Goal: Task Accomplishment & Management: Use online tool/utility

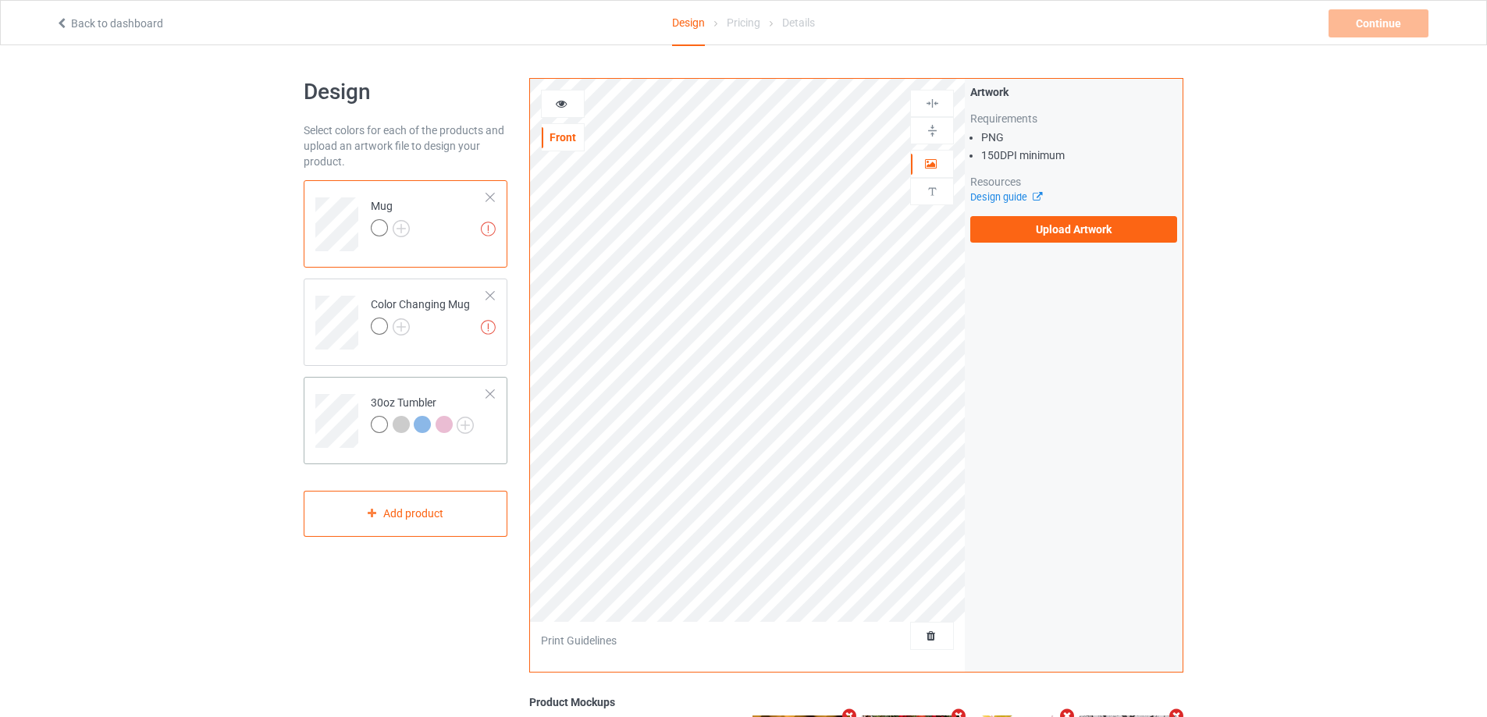
click at [363, 385] on td "30oz Tumbler" at bounding box center [428, 415] width 133 height 65
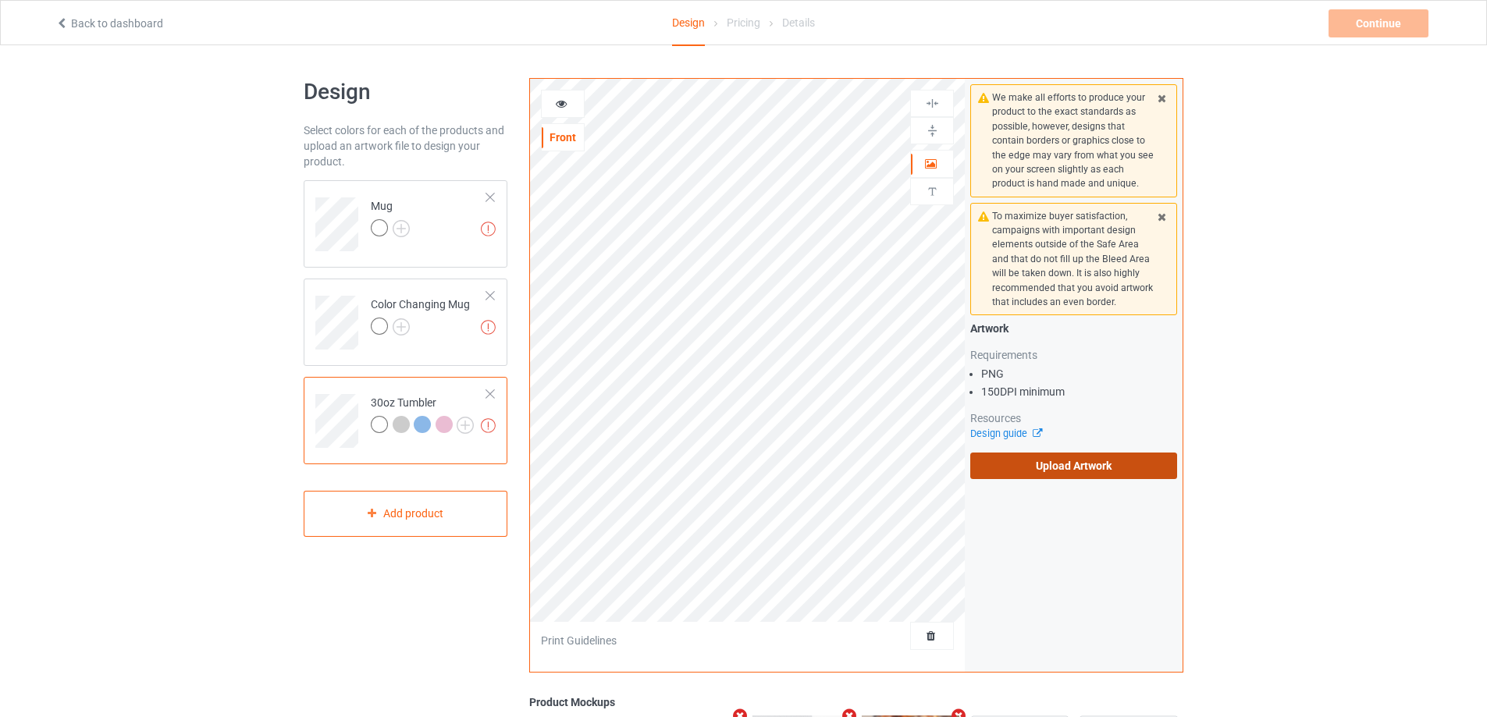
click at [1048, 463] on label "Upload Artwork" at bounding box center [1073, 466] width 207 height 27
click at [0, 0] on input "Upload Artwork" at bounding box center [0, 0] width 0 height 0
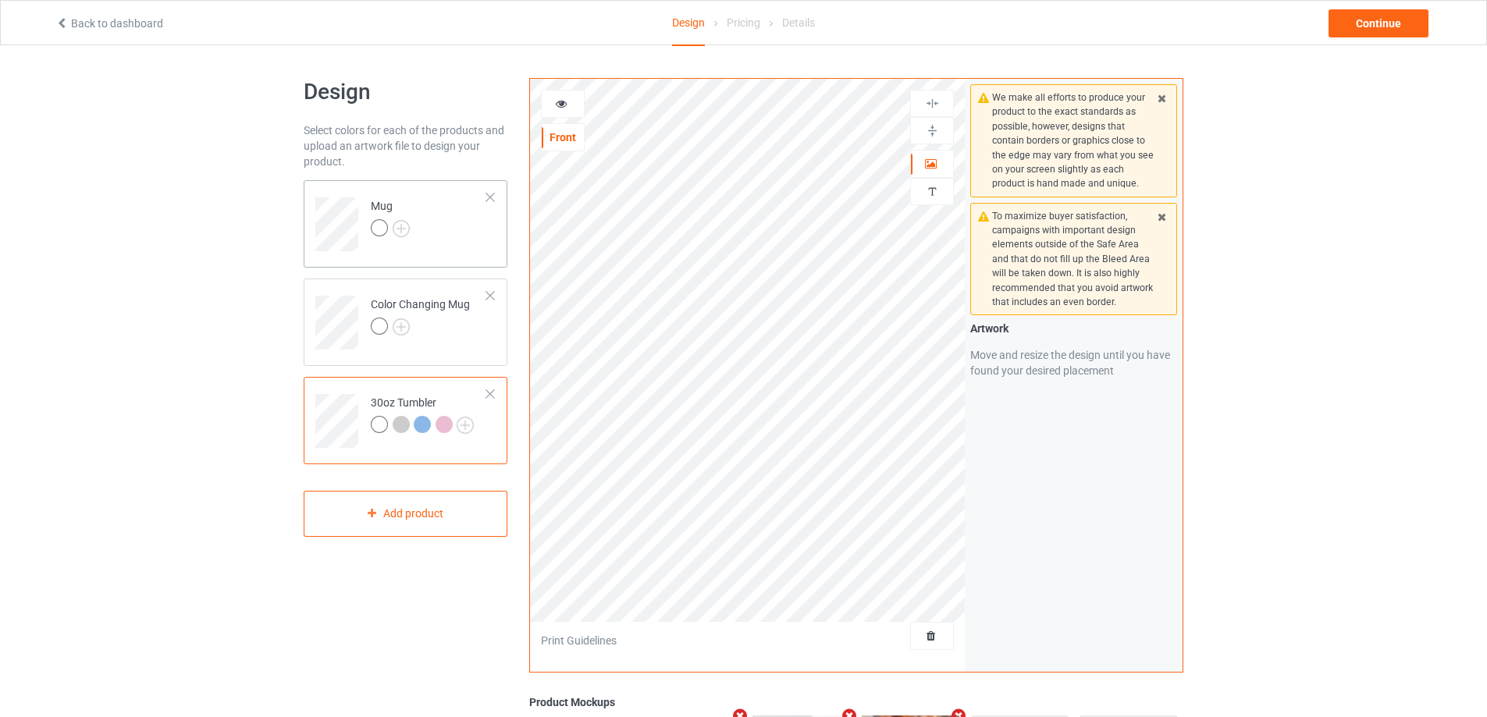
click at [482, 243] on td "Mug" at bounding box center [428, 219] width 133 height 65
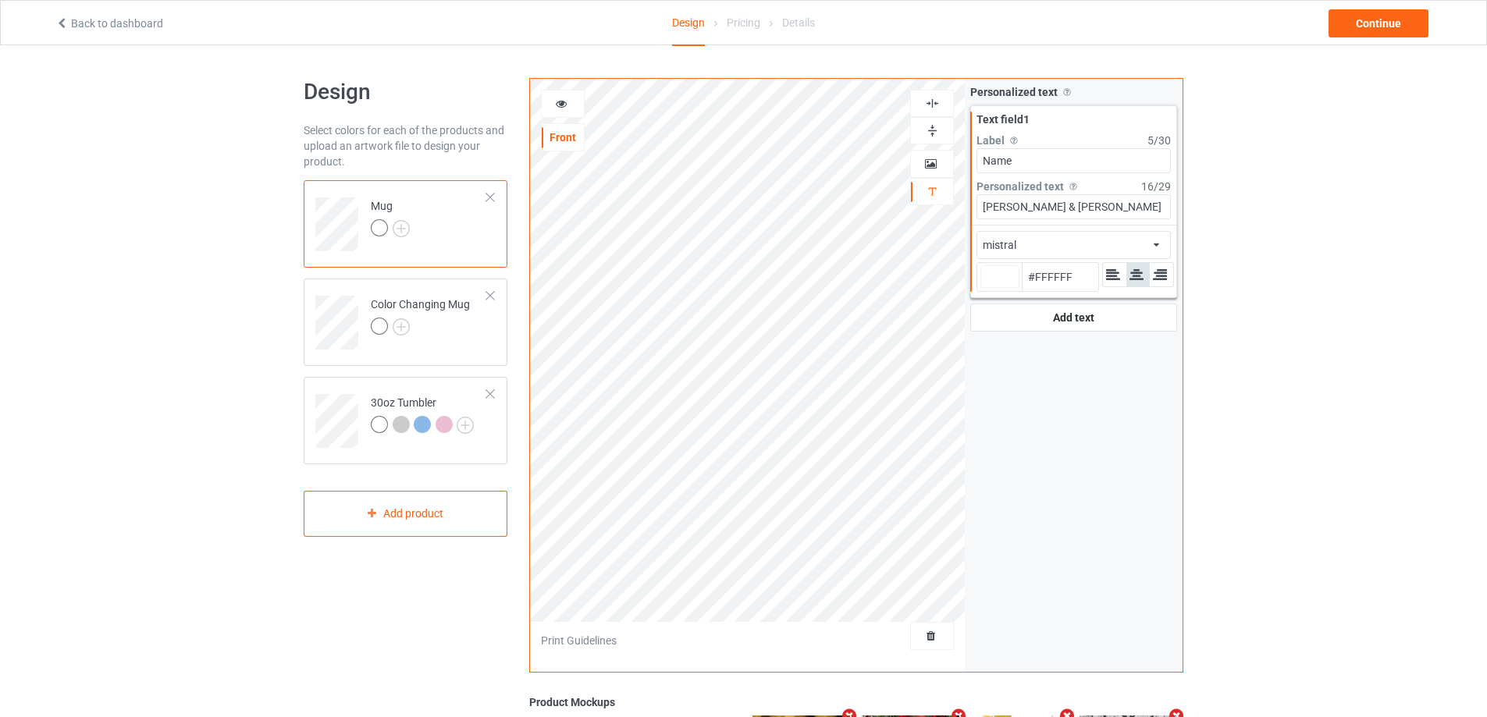
click at [1004, 275] on div at bounding box center [1000, 276] width 39 height 23
click at [1004, 288] on input "#ffffff" at bounding box center [1000, 298] width 39 height 21
type input "#897070"
type input "#6d5a5a"
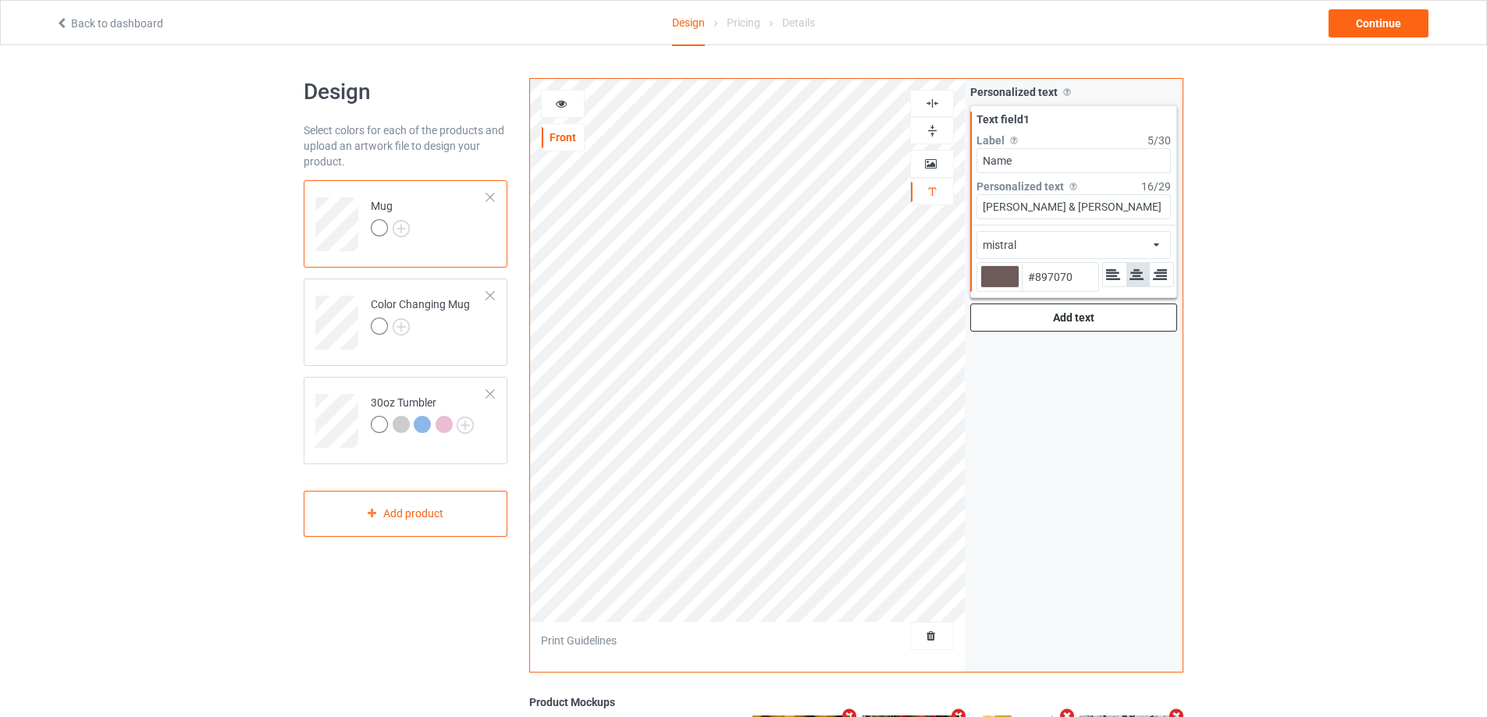
type input "#6D5A5A"
type input "#201d1d"
type input "#201D1D"
type input "#000000"
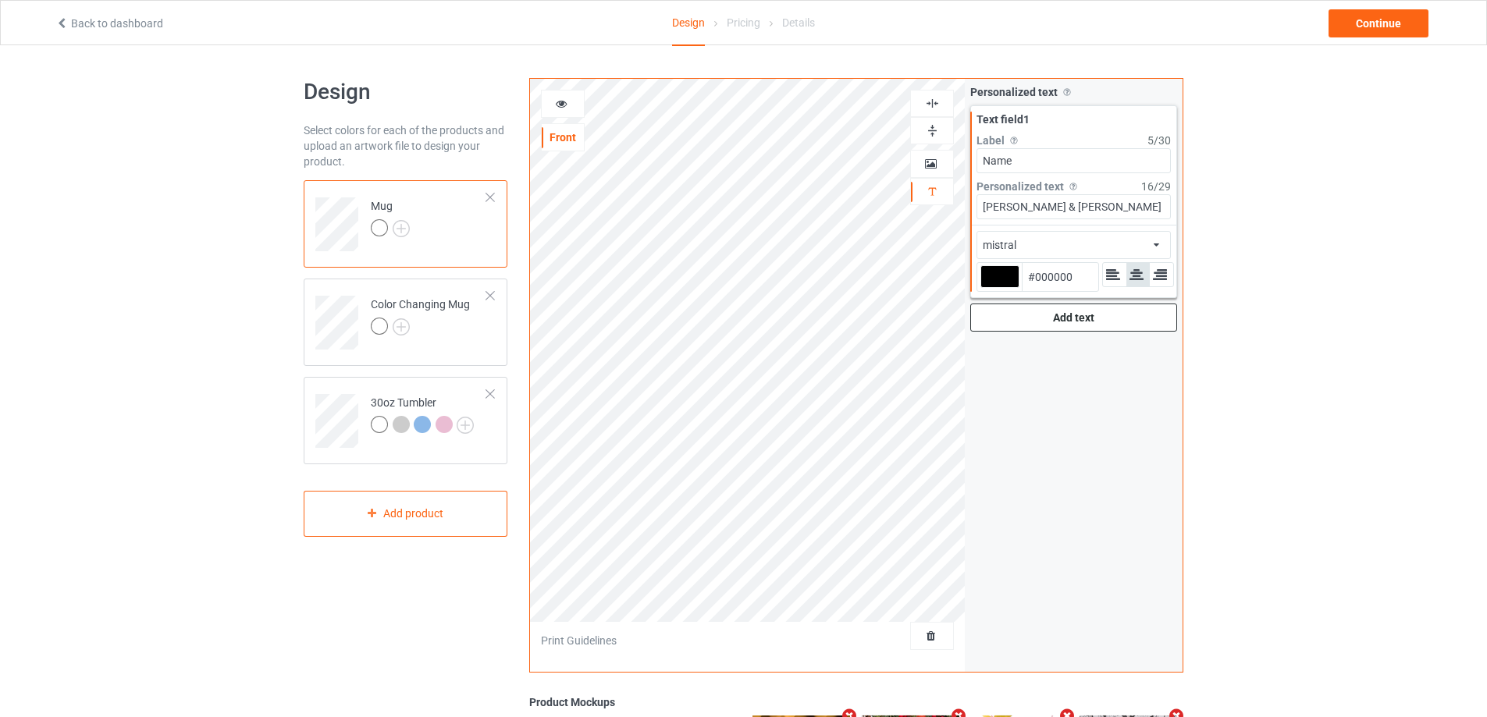
type input "#000000"
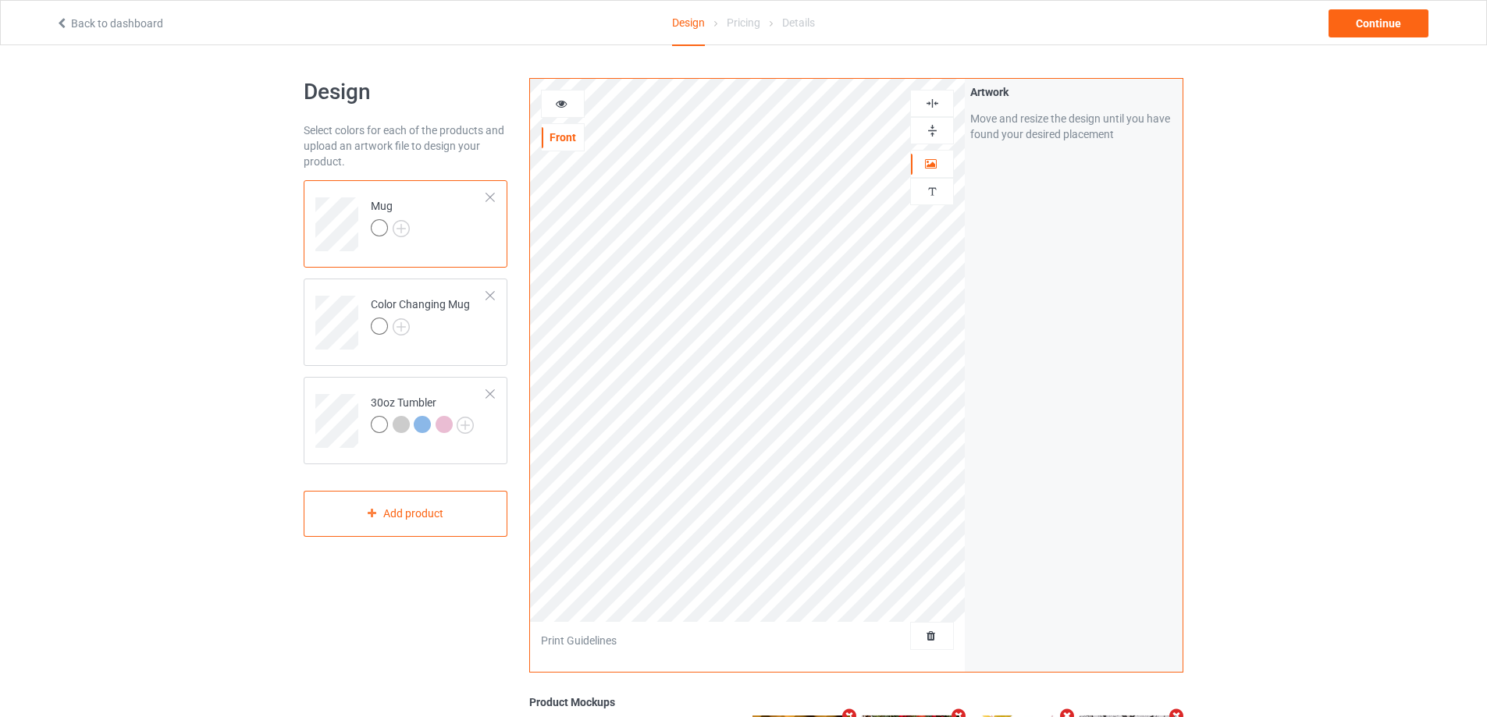
click at [559, 104] on icon at bounding box center [561, 101] width 13 height 11
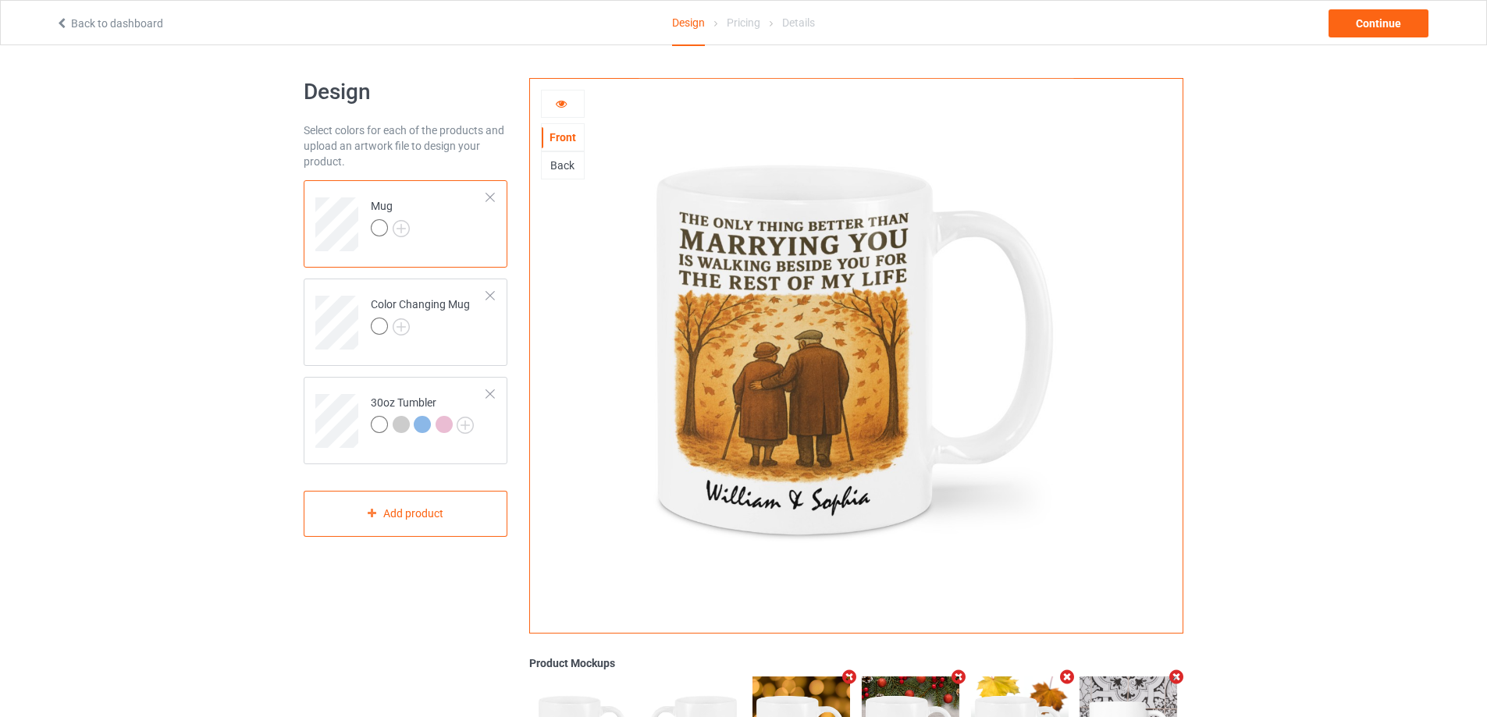
click at [564, 106] on icon at bounding box center [561, 101] width 13 height 11
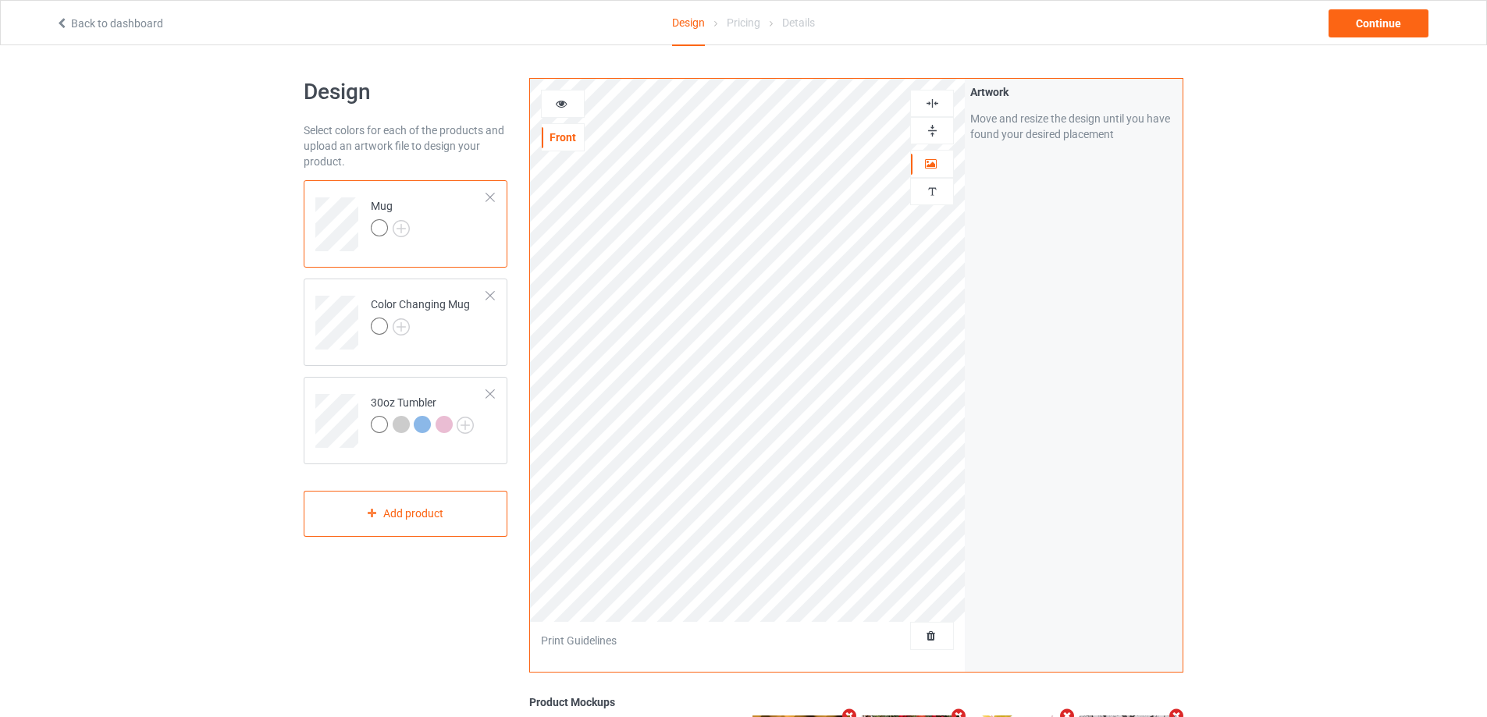
click at [944, 127] on div at bounding box center [932, 130] width 42 height 15
click at [943, 129] on div at bounding box center [932, 130] width 42 height 15
click at [942, 129] on div at bounding box center [932, 130] width 42 height 15
click at [546, 94] on div at bounding box center [563, 104] width 44 height 28
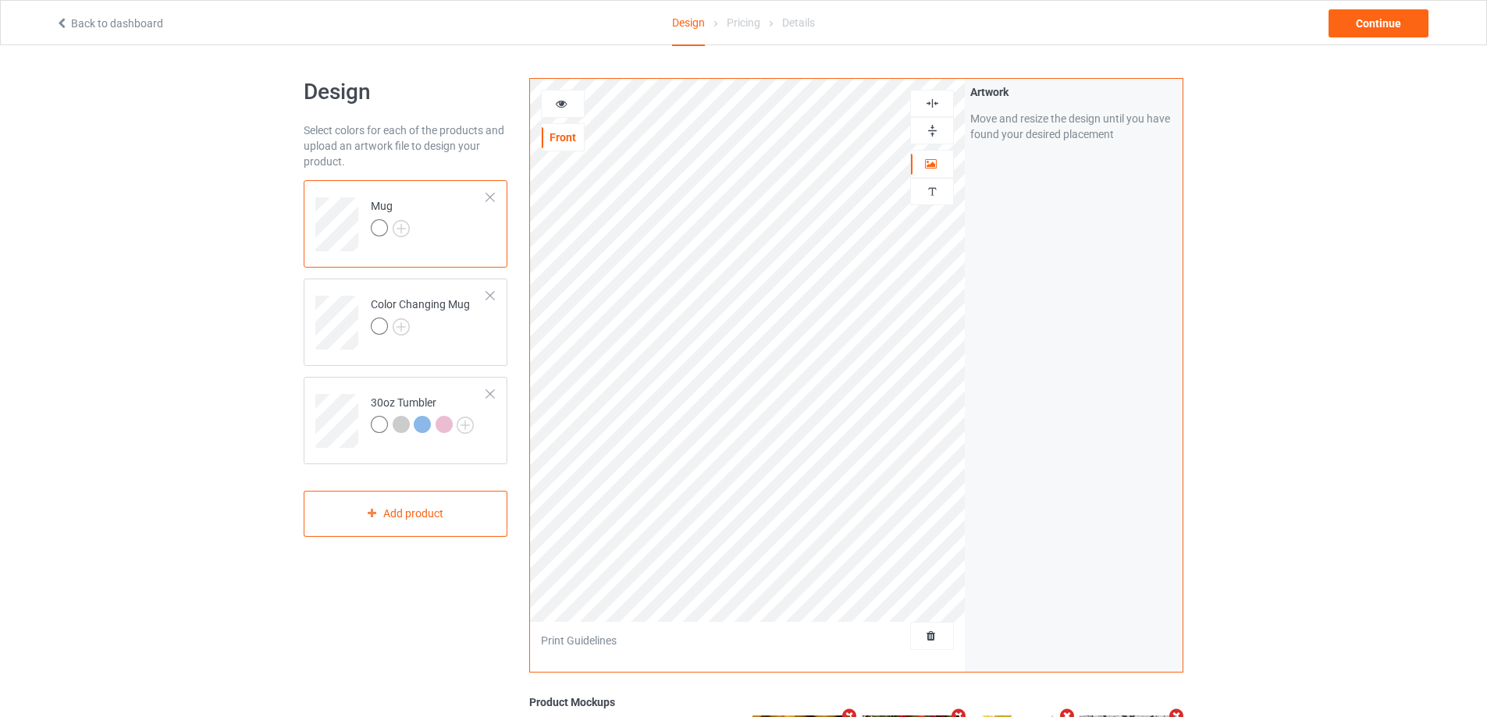
click at [568, 100] on icon at bounding box center [561, 101] width 13 height 11
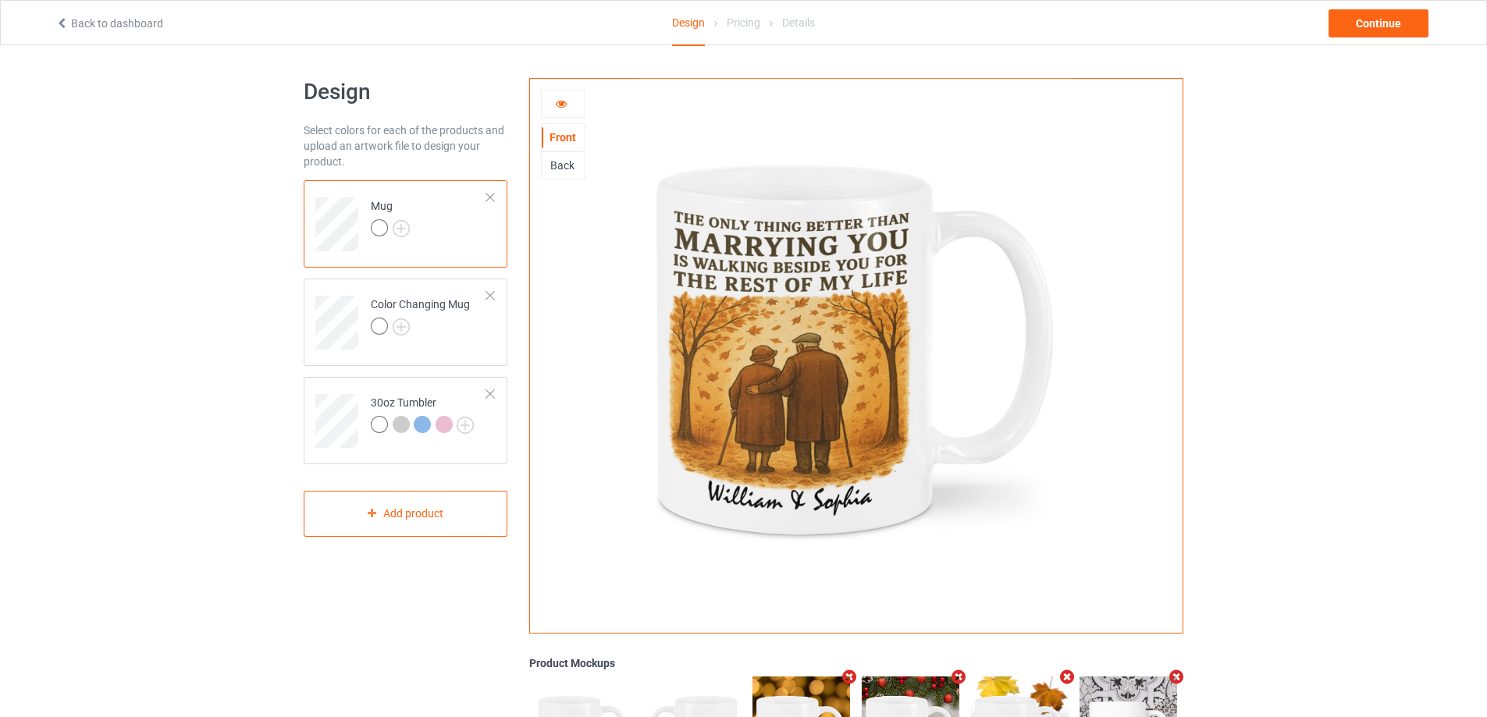
click at [576, 98] on div at bounding box center [563, 104] width 42 height 16
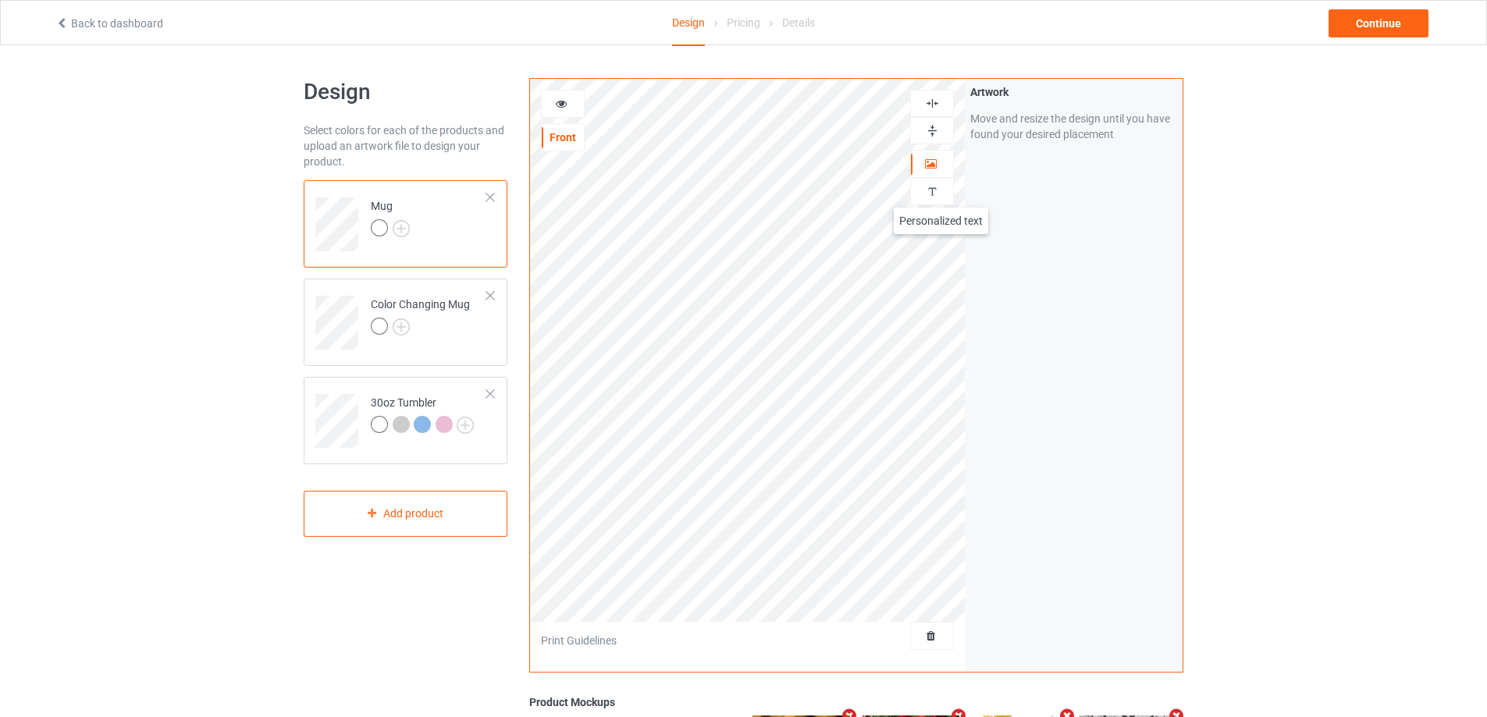
click at [941, 192] on div at bounding box center [932, 191] width 42 height 15
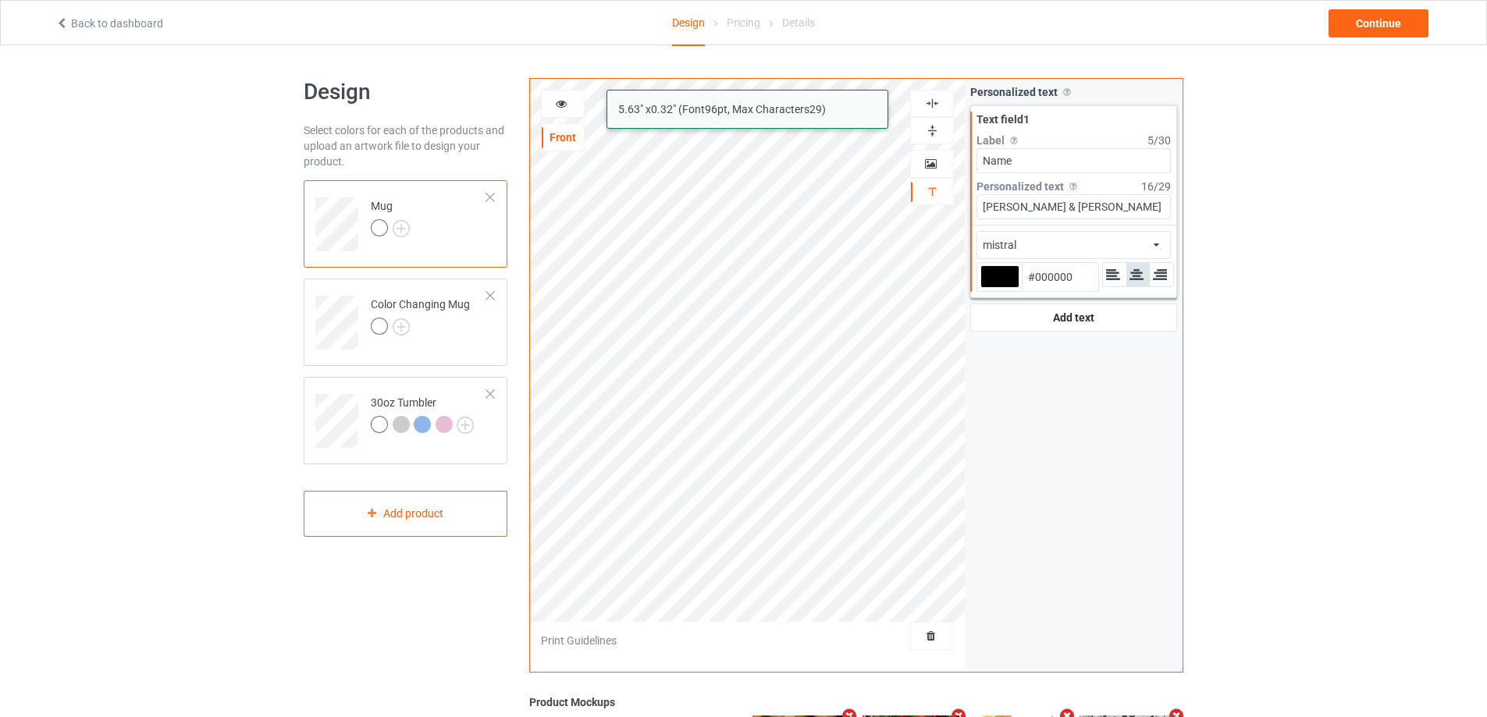
drag, startPoint x: 1027, startPoint y: 208, endPoint x: 937, endPoint y: 209, distance: 90.6
click at [937, 209] on div "mistral 5.63 " x 0.32 " (Font 96 pt, Max Characters 29 ) Front Artwork Personal…" at bounding box center [856, 375] width 654 height 595
click at [1070, 204] on input "[PERSON_NAME]" at bounding box center [1074, 206] width 194 height 25
paste input "[PERSON_NAME] &"
type input "Sophia & [PERSON_NAME]"
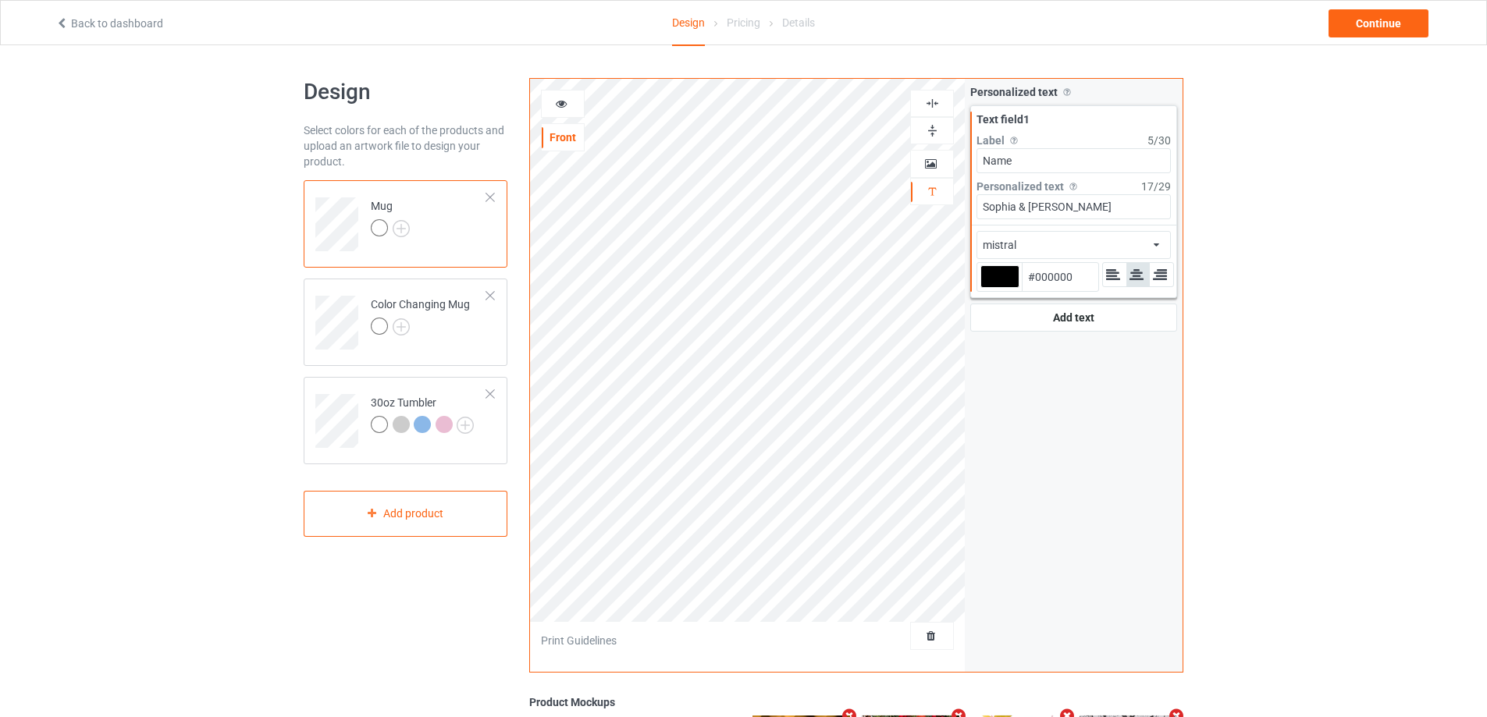
click at [558, 99] on icon at bounding box center [561, 101] width 13 height 11
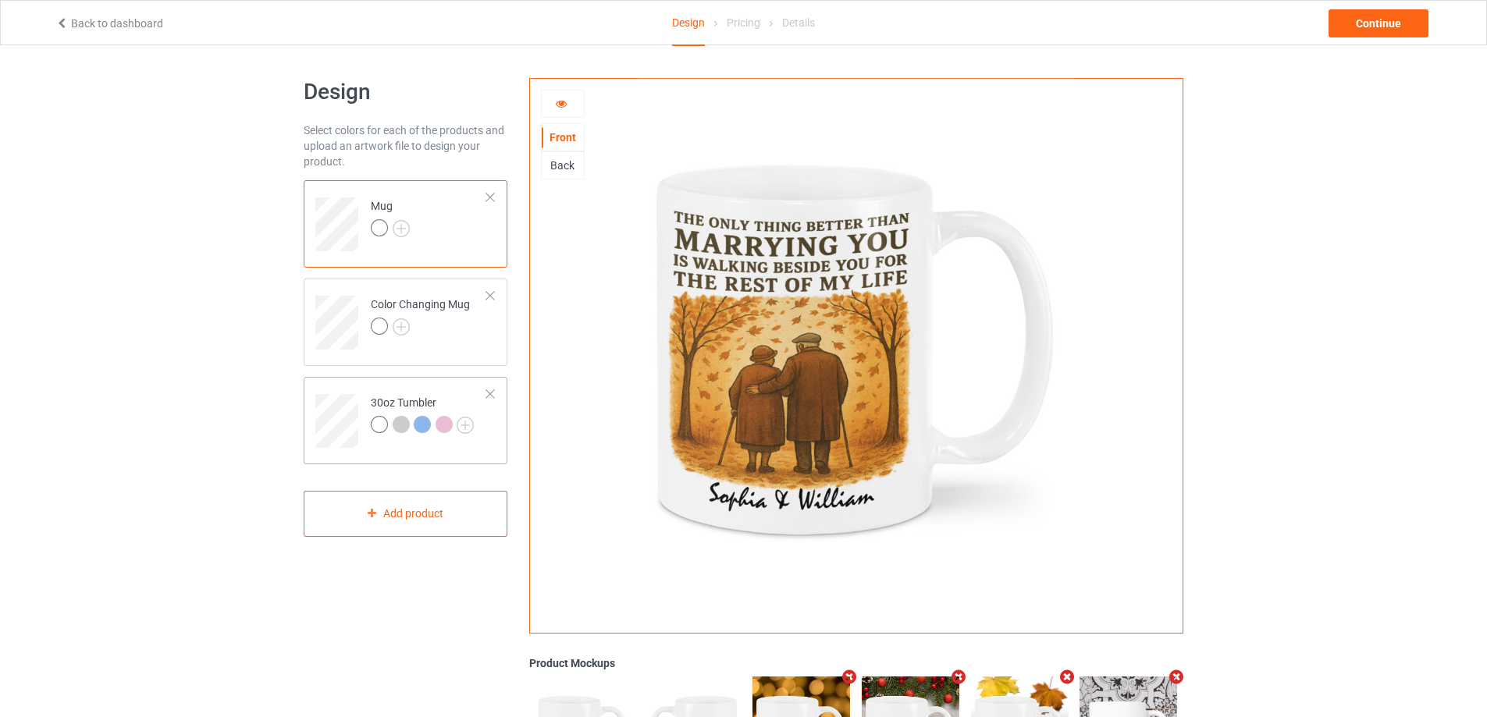
click at [343, 391] on td at bounding box center [338, 415] width 47 height 65
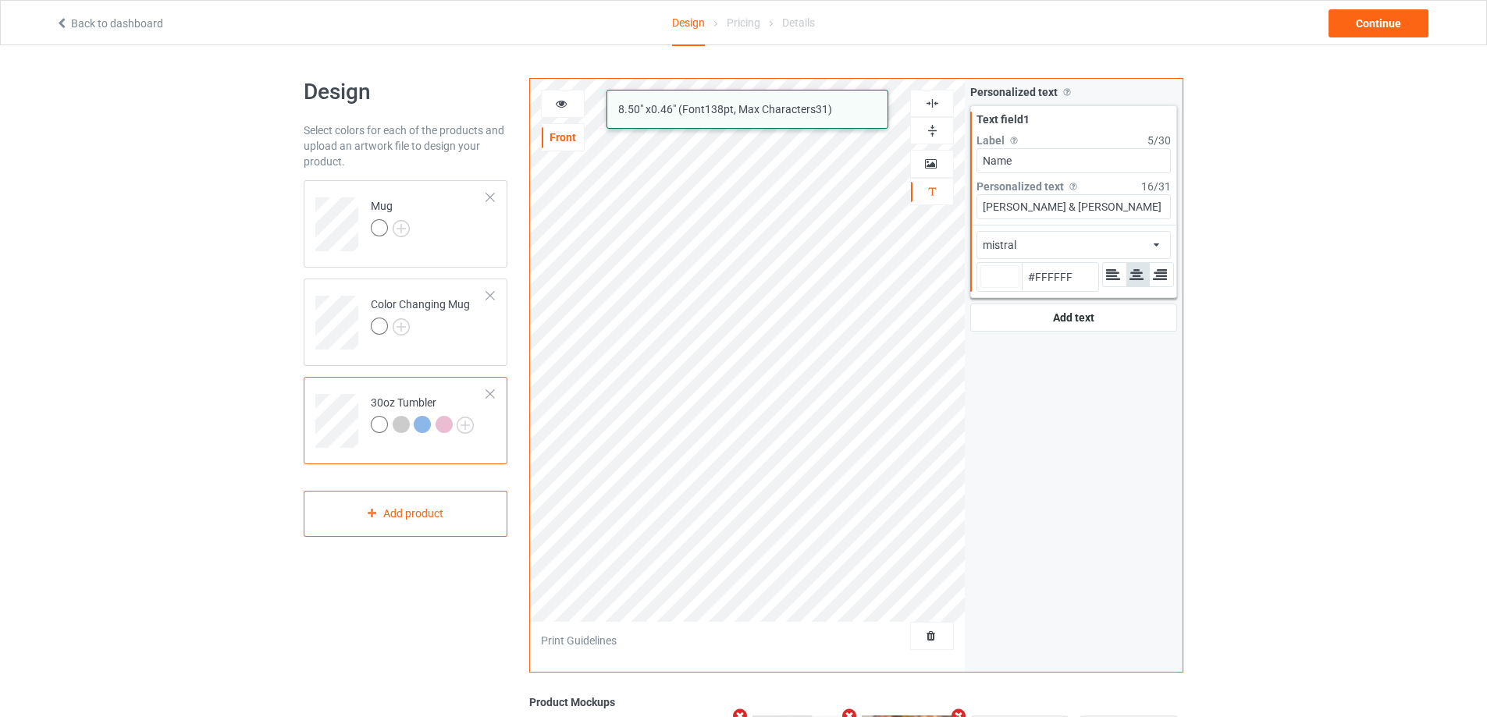
type input "#ffffff"
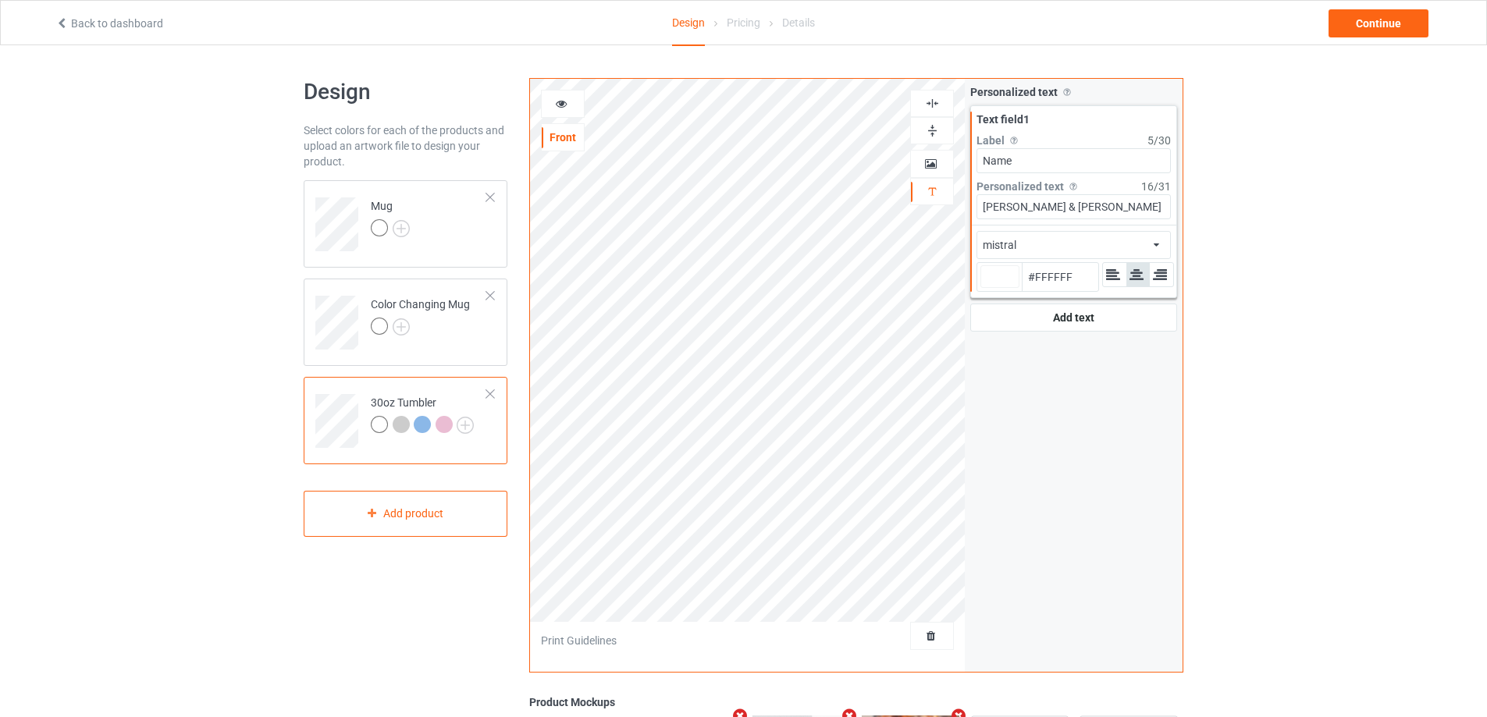
click at [1004, 274] on div at bounding box center [1000, 276] width 39 height 23
click at [1004, 288] on input "#ffffff" at bounding box center [1000, 298] width 39 height 21
type input "#654e4e"
type input "#654E4E"
type input "#5f4949"
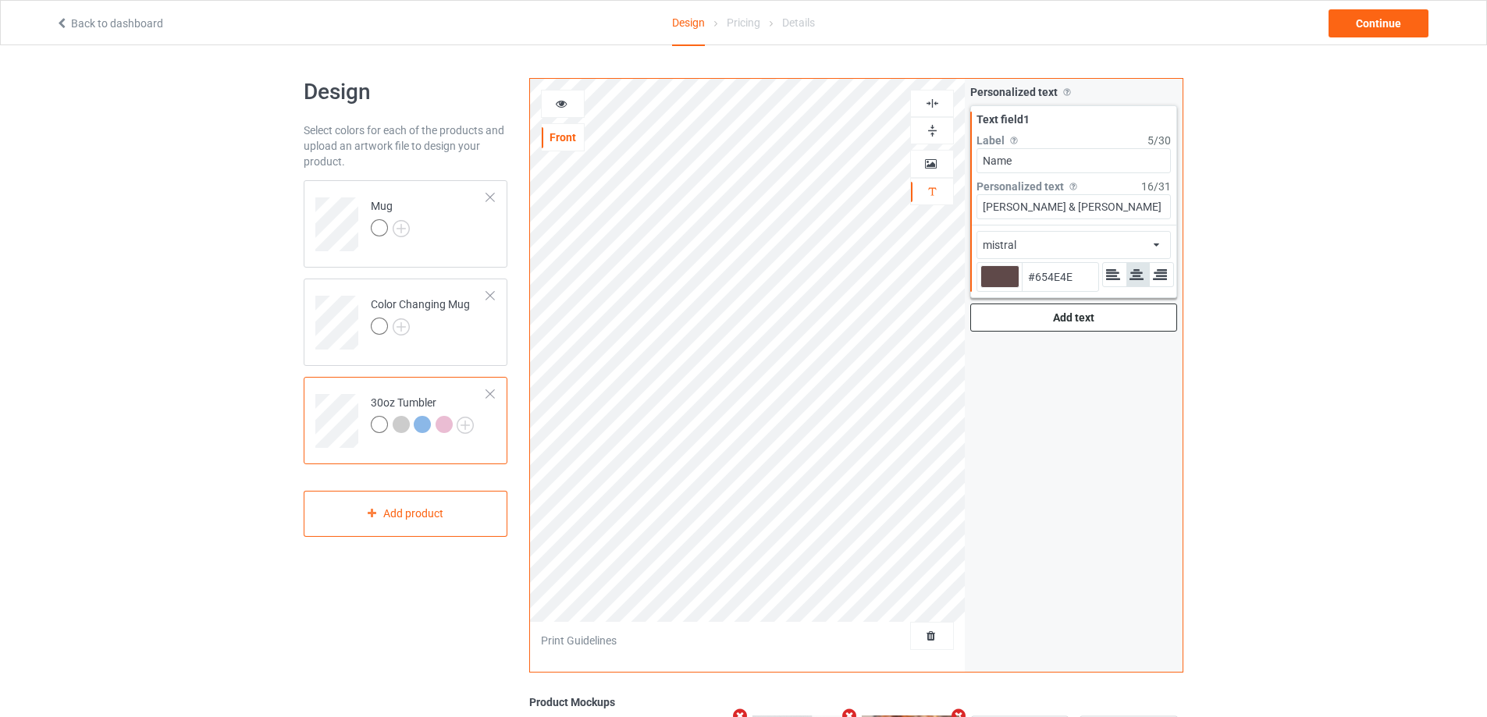
type input "#5F4949"
type input "#322a2a"
type input "#322A2A"
type input "#080707"
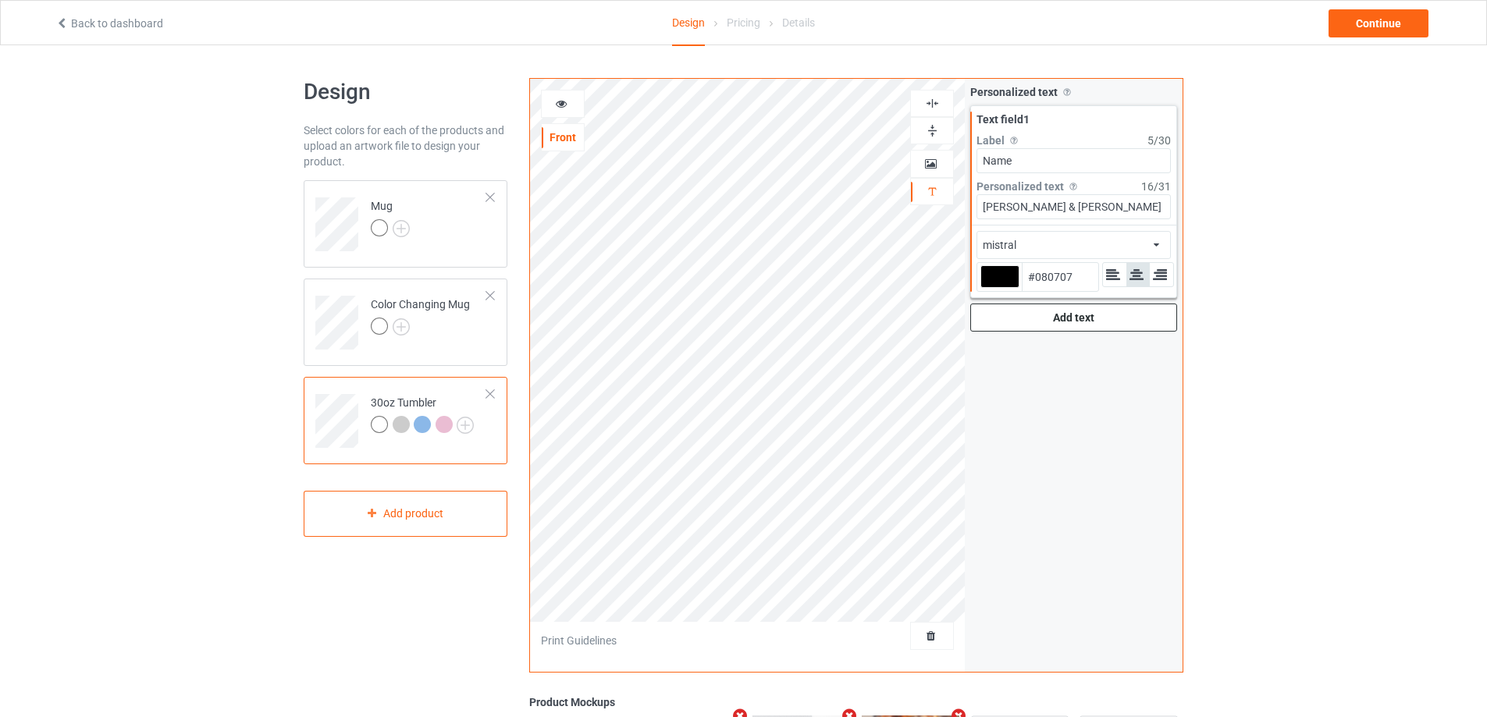
type input "#000000"
click at [561, 105] on icon at bounding box center [561, 101] width 13 height 11
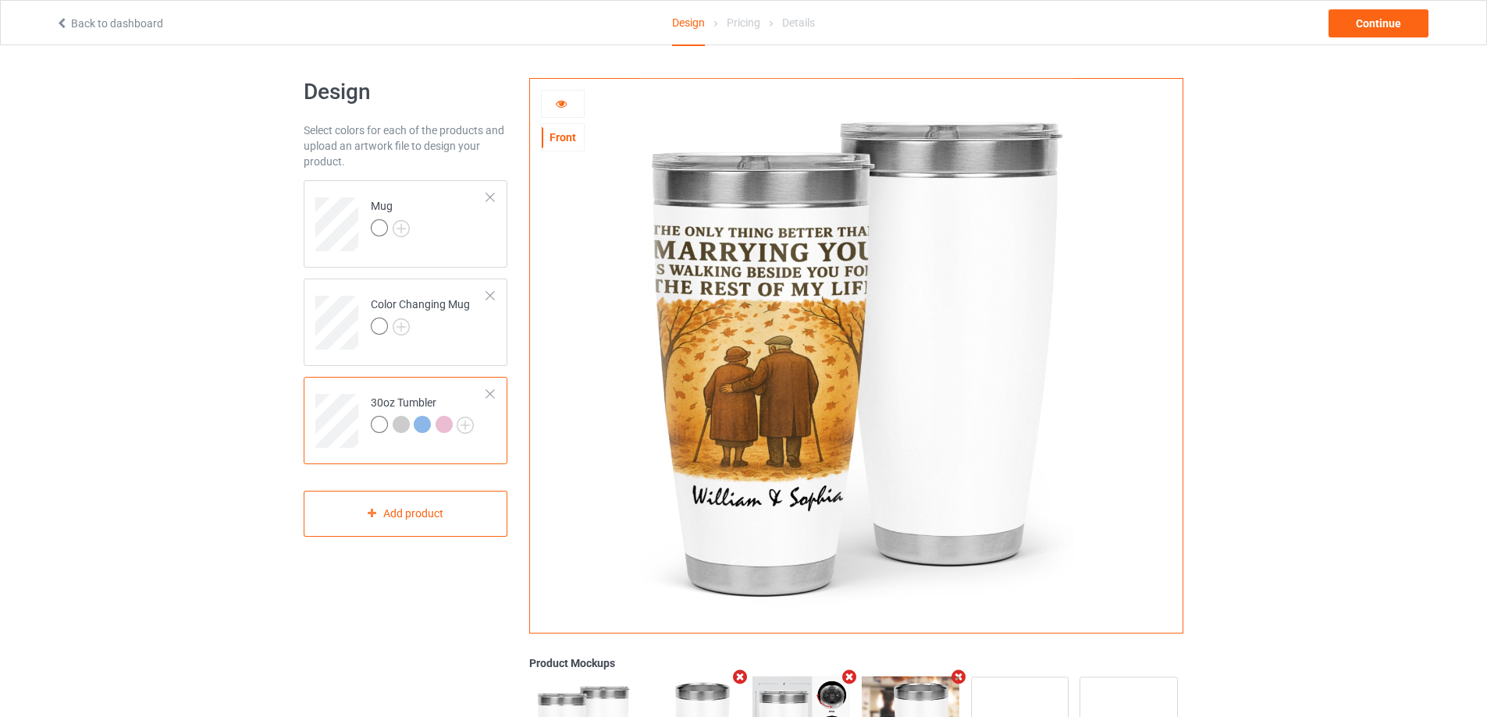
click at [571, 109] on div at bounding box center [563, 104] width 42 height 16
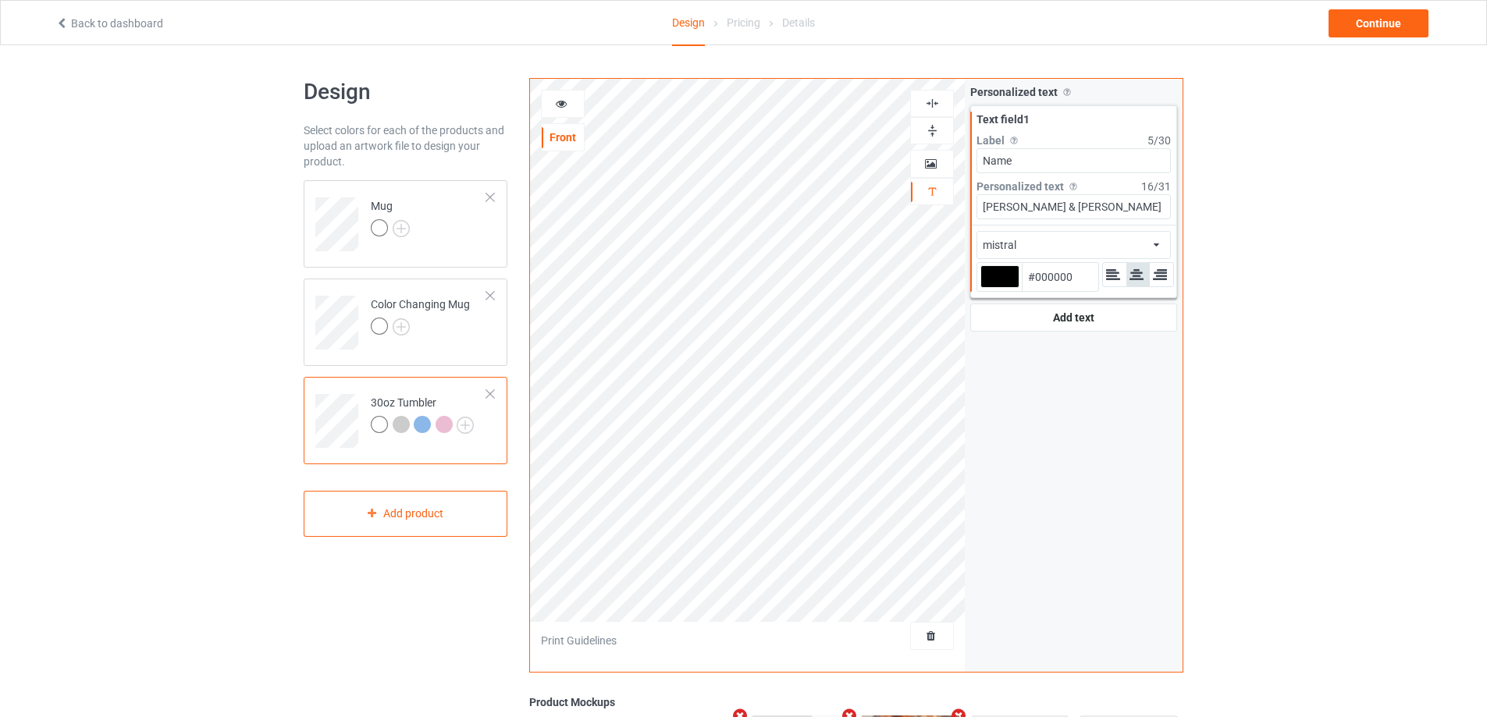
click at [556, 100] on icon at bounding box center [561, 101] width 13 height 11
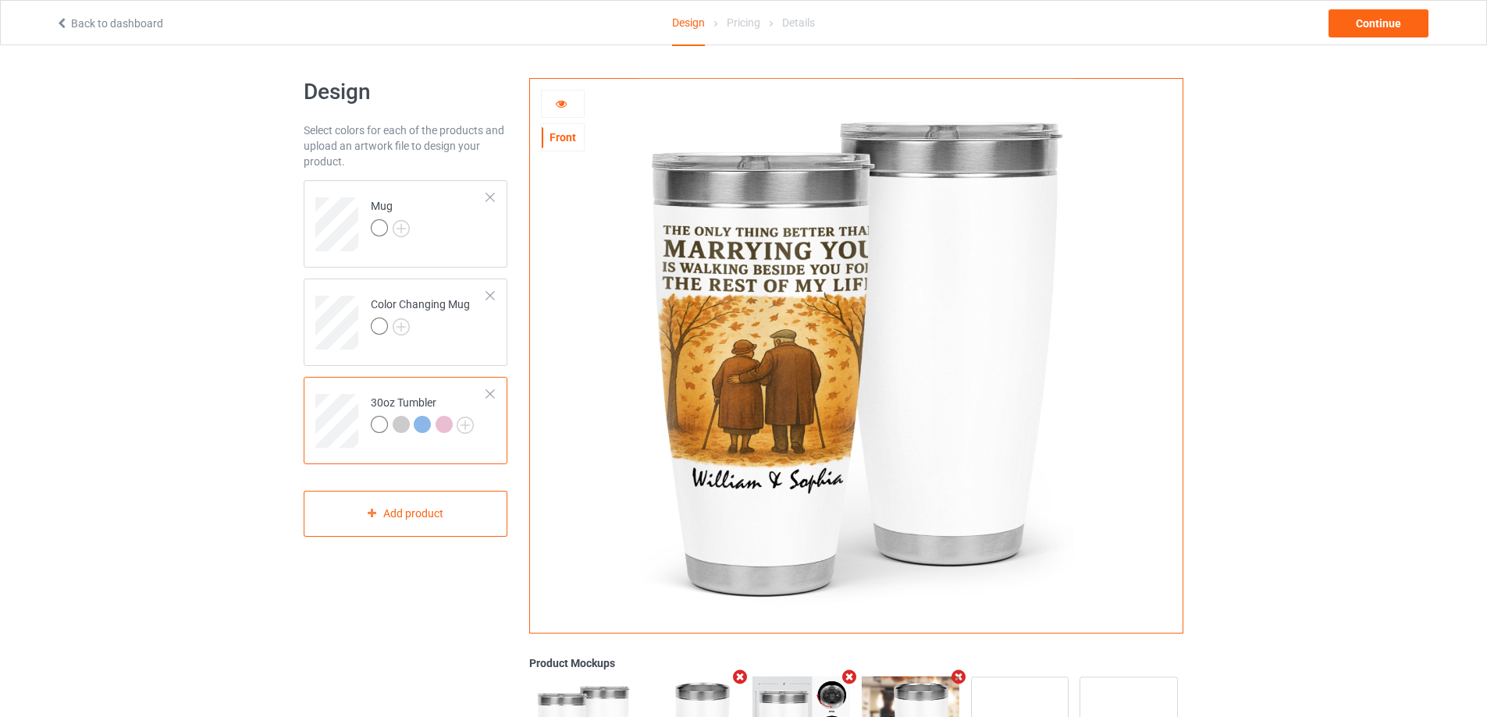
click at [568, 109] on div at bounding box center [563, 104] width 42 height 16
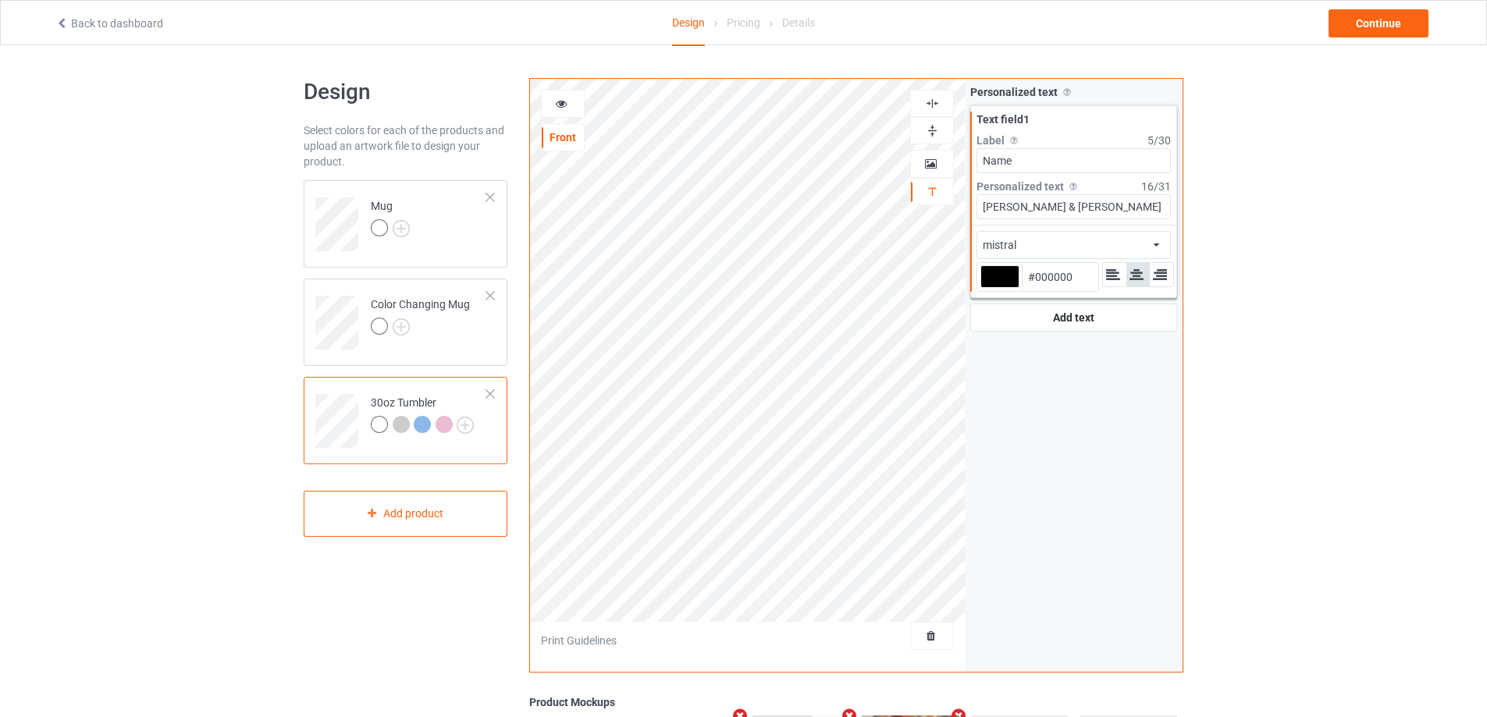
click at [565, 106] on icon at bounding box center [561, 101] width 13 height 11
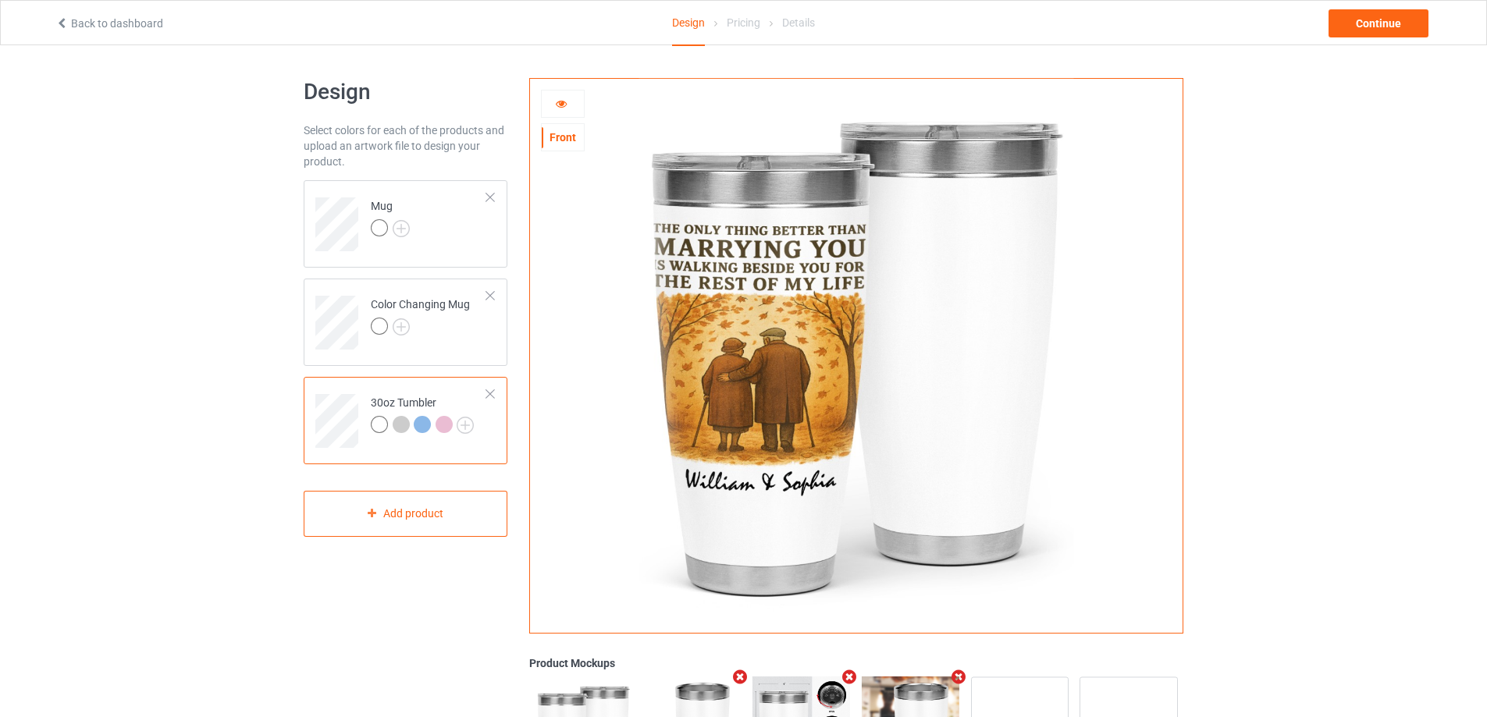
click at [558, 102] on icon at bounding box center [561, 101] width 13 height 11
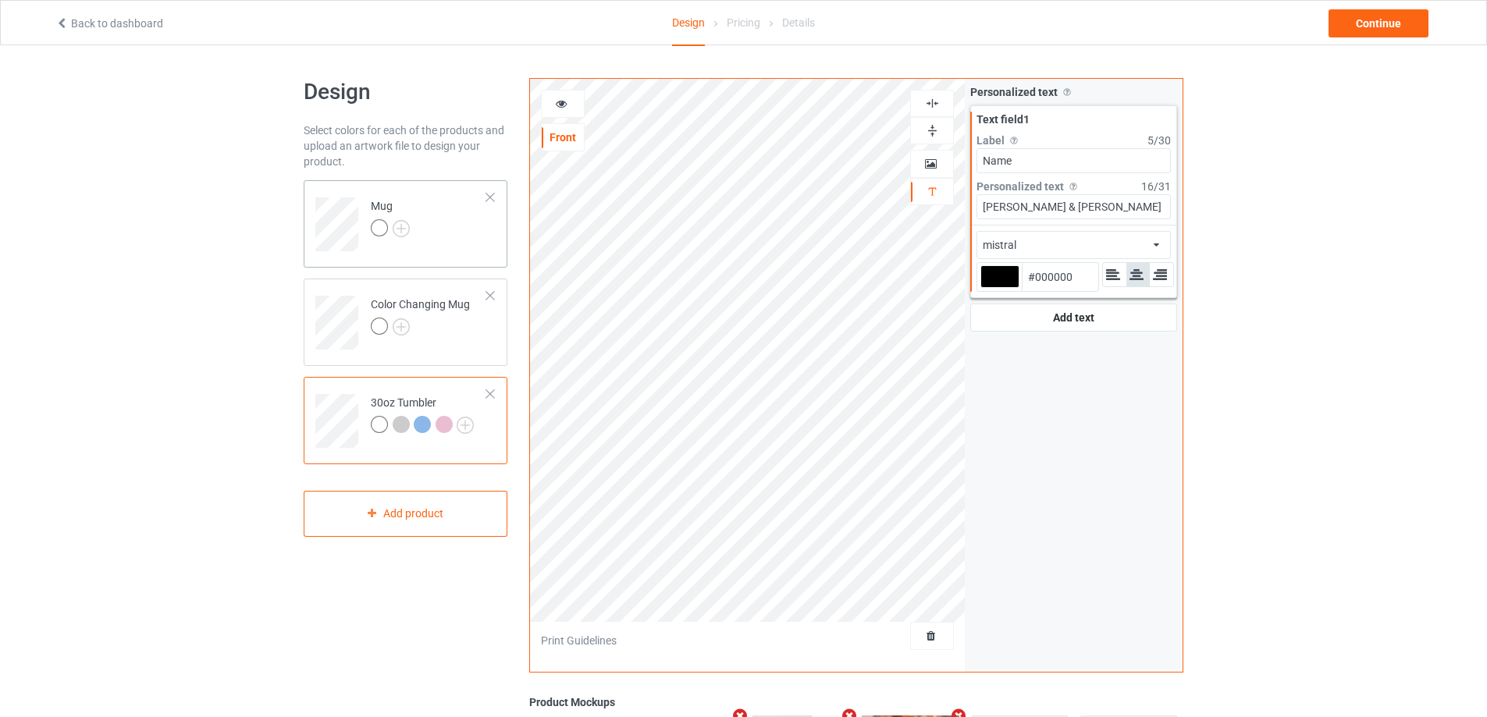
click at [475, 232] on td "Mug" at bounding box center [428, 219] width 133 height 65
click at [881, 212] on div "mistral Front Artwork Personalized text Print Guidelines Personalized text Allo…" at bounding box center [856, 375] width 654 height 595
click at [348, 388] on td at bounding box center [338, 415] width 47 height 65
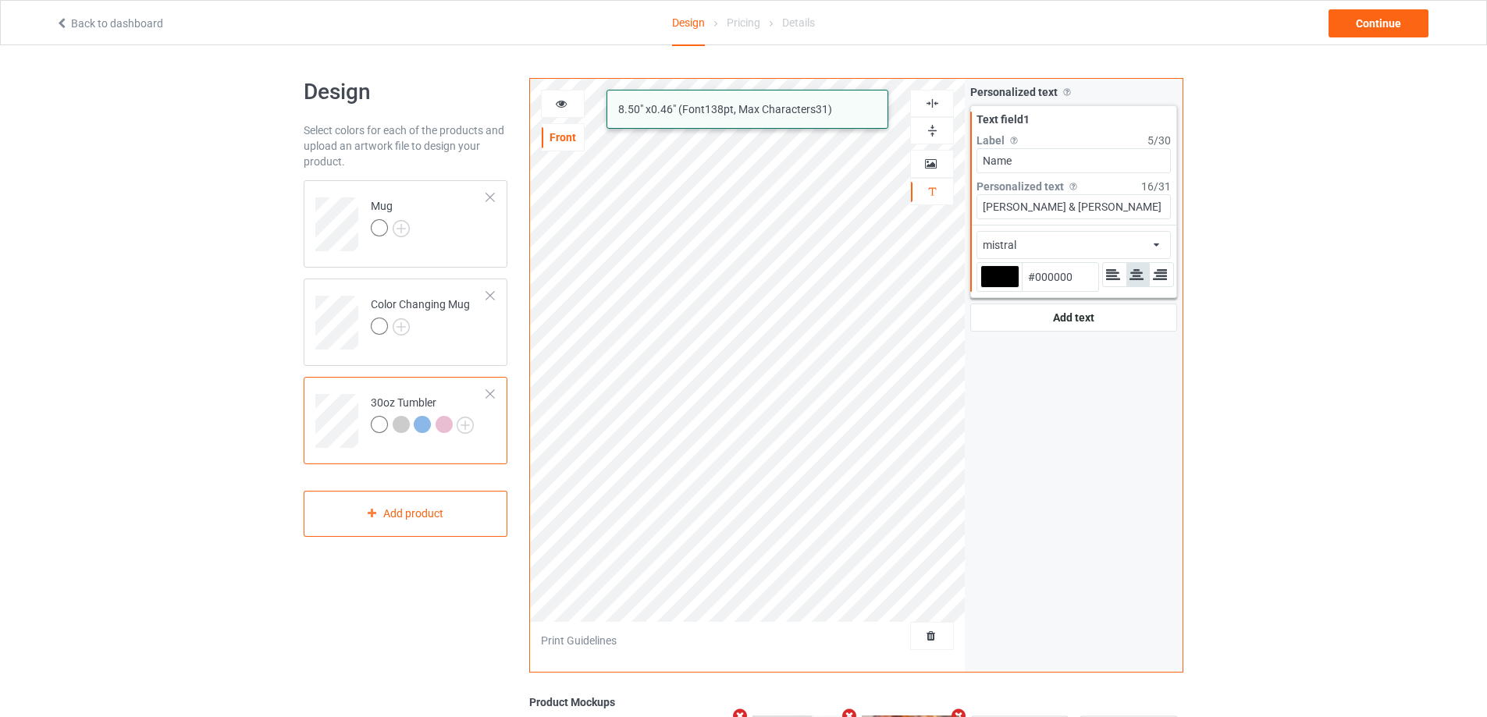
click at [884, 190] on div "mistral 8.50 " x 0.46 " (Font 138 pt, Max Characters 31 ) Front Artwork Persona…" at bounding box center [856, 375] width 654 height 595
paste input "Sophia & [PERSON_NAME]"
type input "Sophia & [PERSON_NAME]"
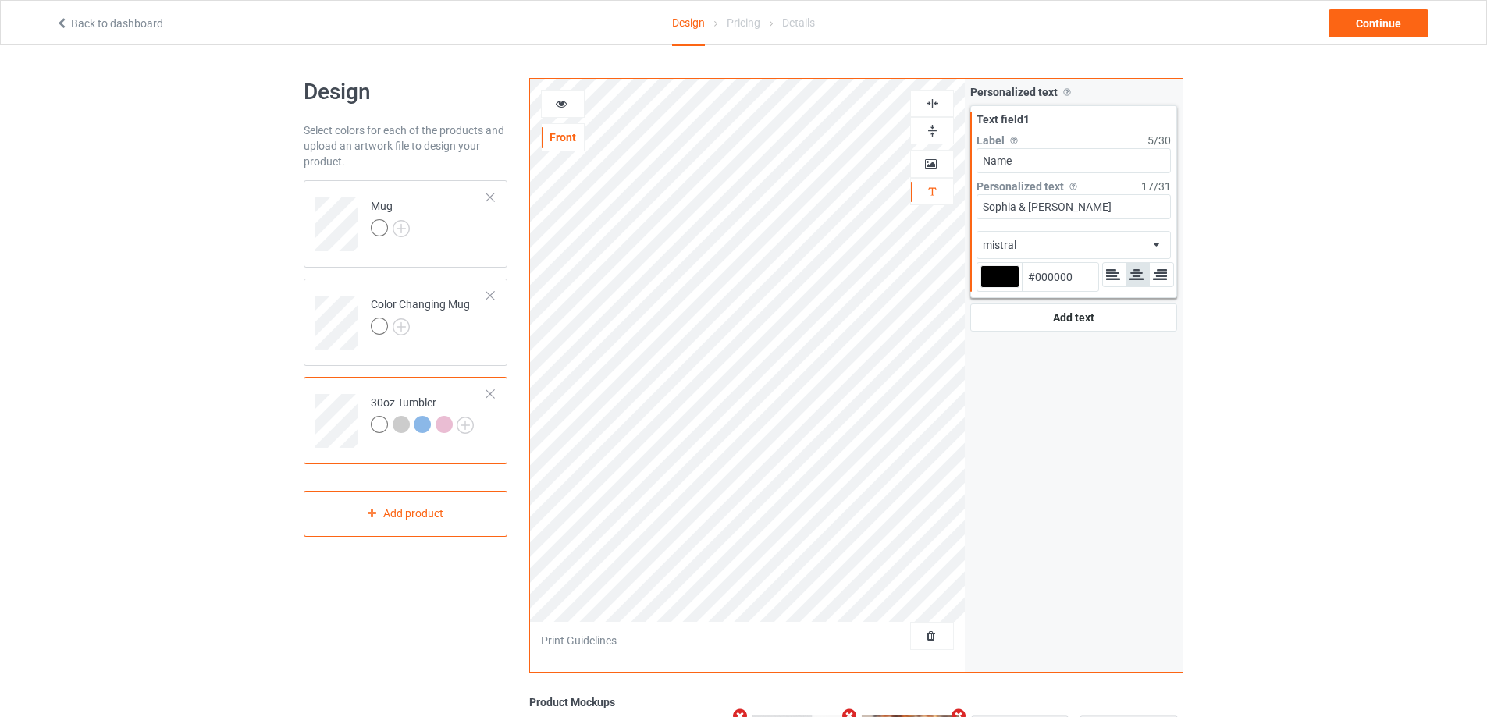
click at [557, 100] on icon at bounding box center [561, 101] width 13 height 11
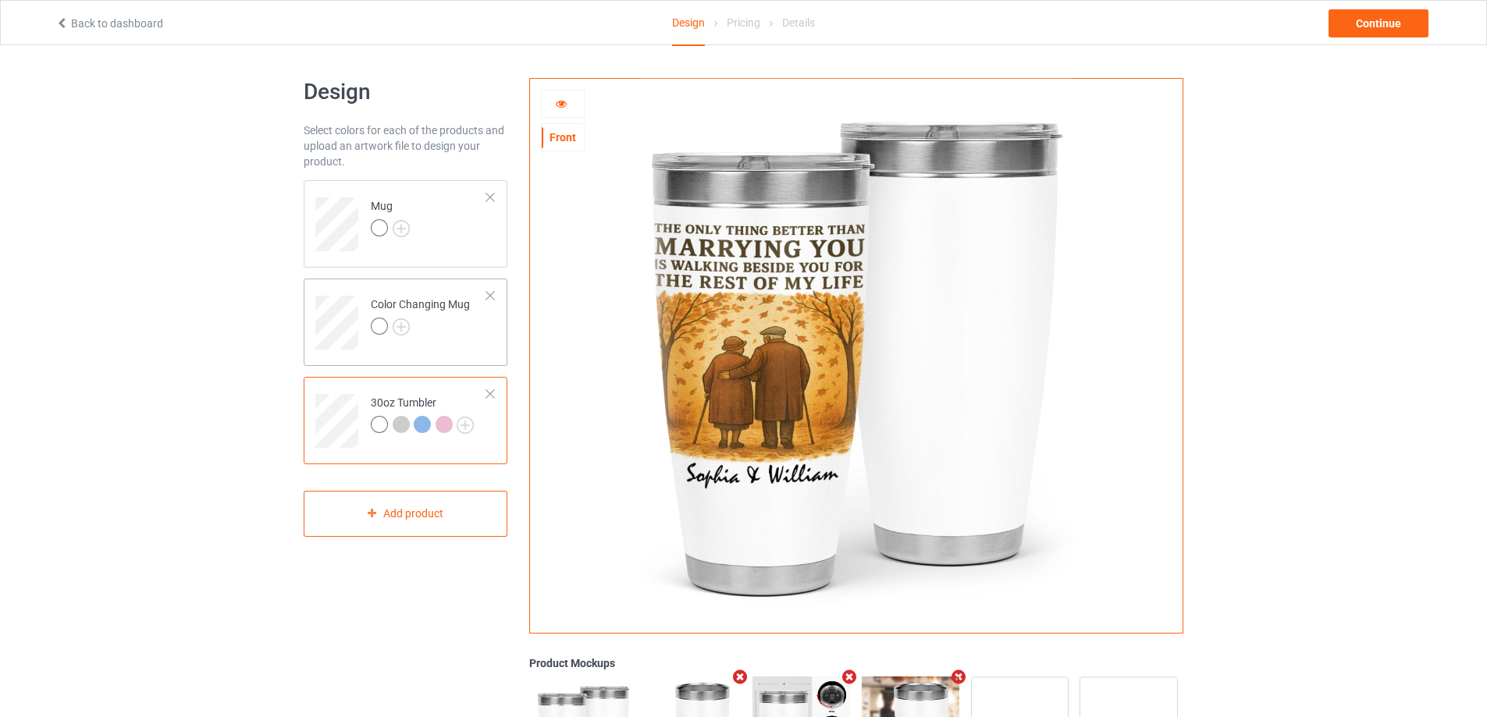
click at [443, 331] on div at bounding box center [420, 329] width 99 height 22
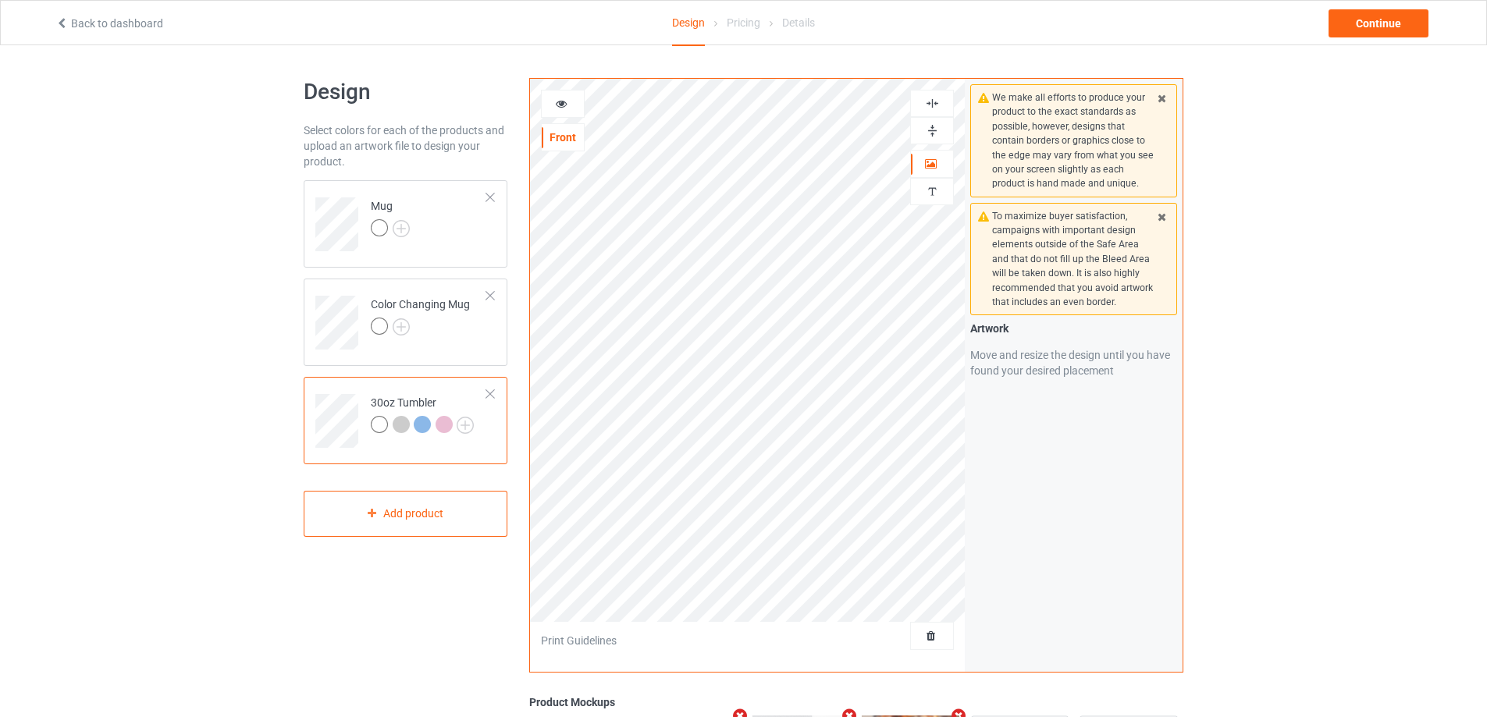
click at [564, 103] on icon at bounding box center [561, 101] width 13 height 11
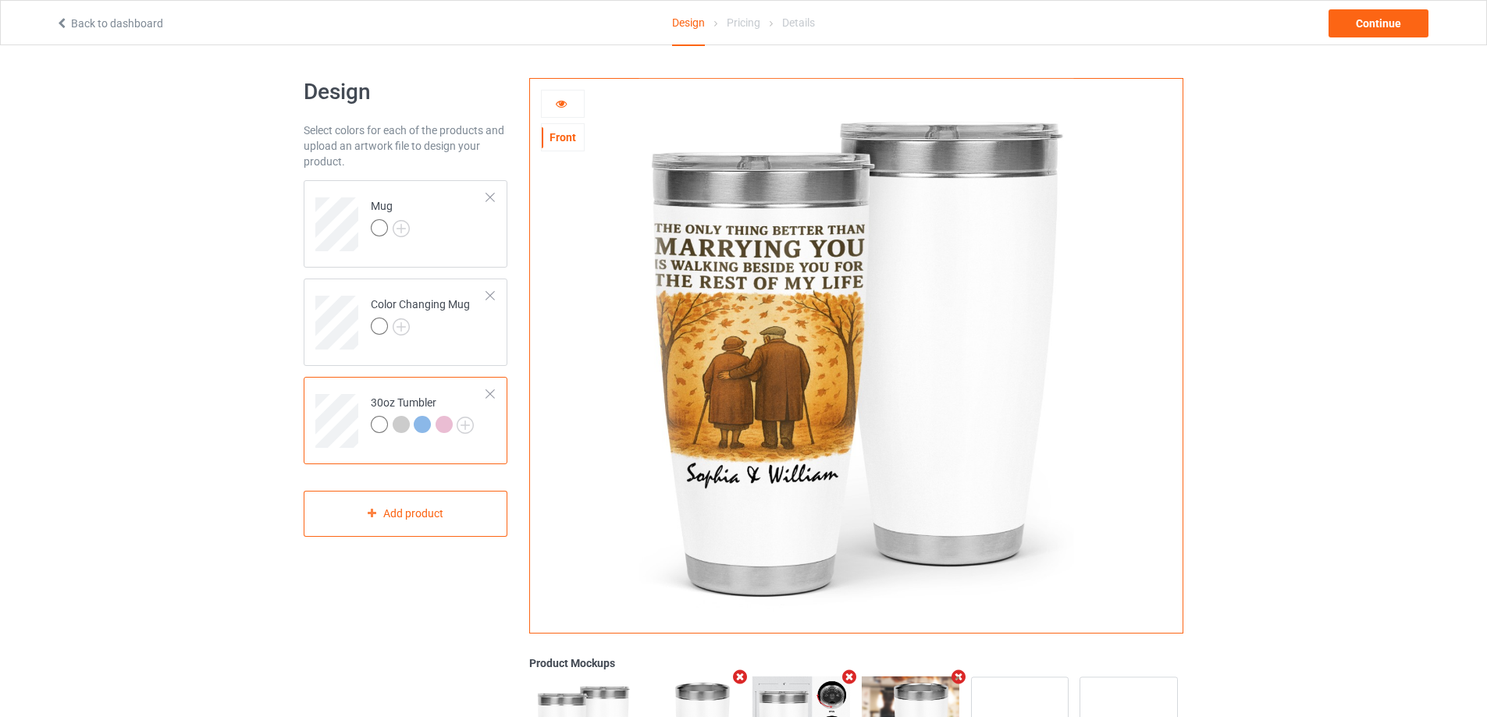
click at [559, 101] on icon at bounding box center [561, 101] width 13 height 11
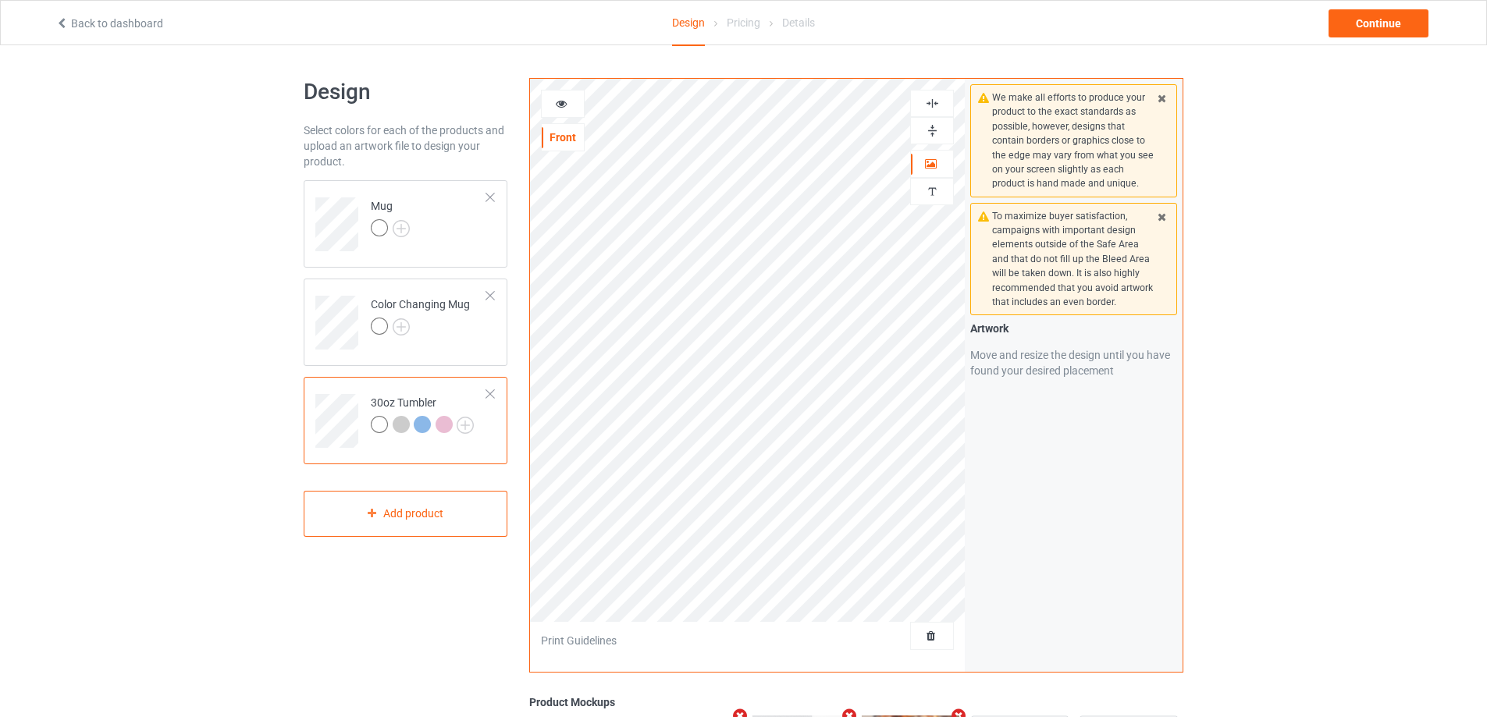
click at [564, 105] on icon at bounding box center [561, 101] width 13 height 11
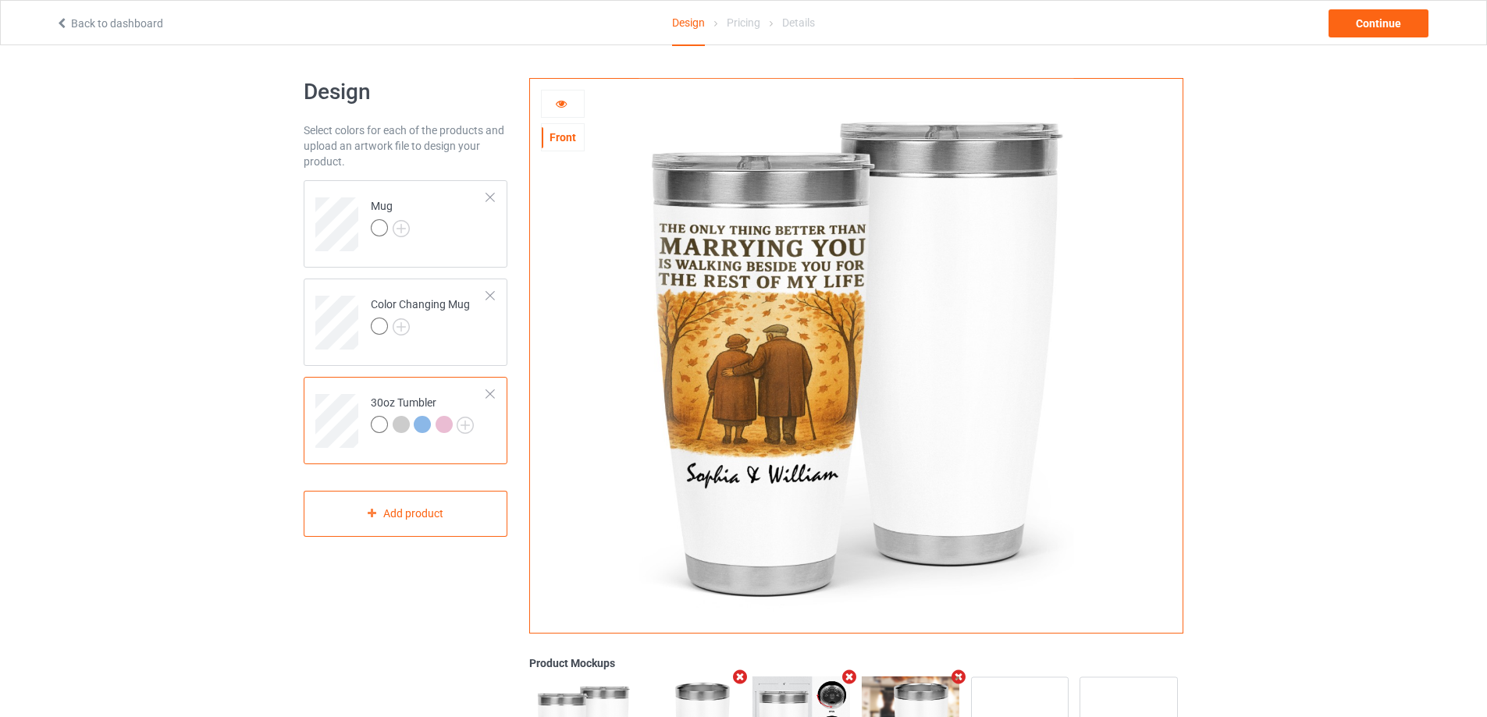
click at [555, 105] on icon at bounding box center [561, 101] width 13 height 11
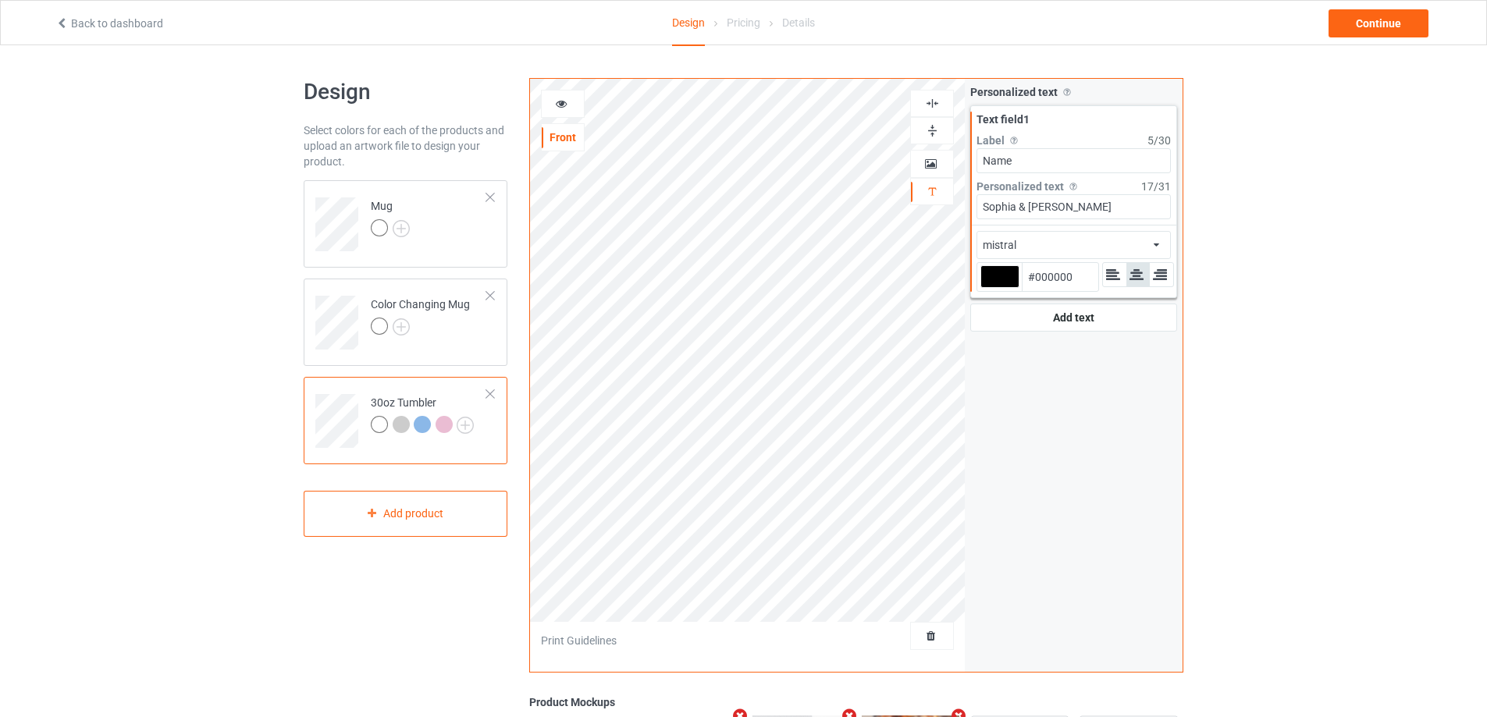
click at [985, 279] on div at bounding box center [1000, 276] width 39 height 23
click at [985, 288] on input "#000000" at bounding box center [1000, 298] width 39 height 21
type input "#4f3f1d"
type input "#4F3F1D"
click at [999, 272] on div at bounding box center [1000, 276] width 39 height 23
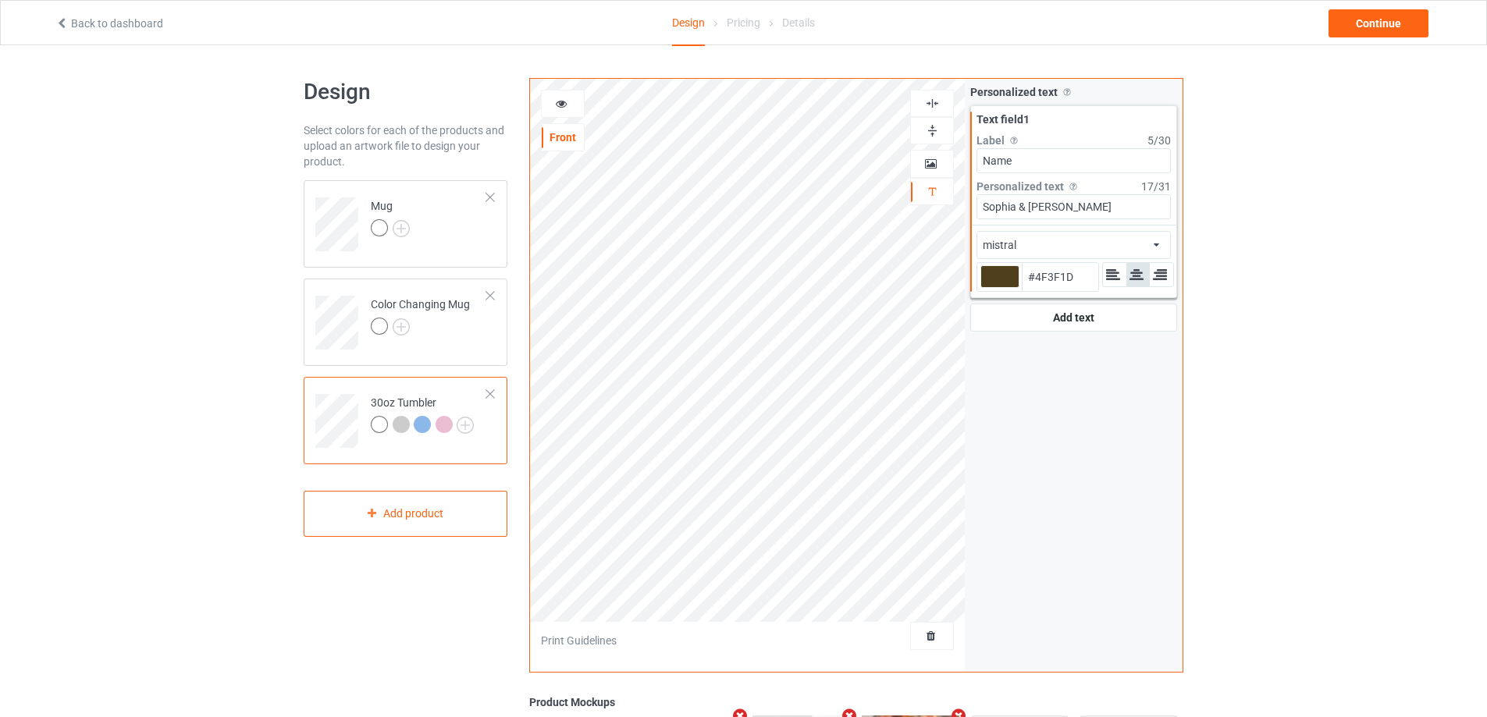
click at [999, 288] on input "#4f3f1d" at bounding box center [1000, 298] width 39 height 21
type input "#392d14"
type input "#392D14"
type input "#2a210f"
type input "#2A210F"
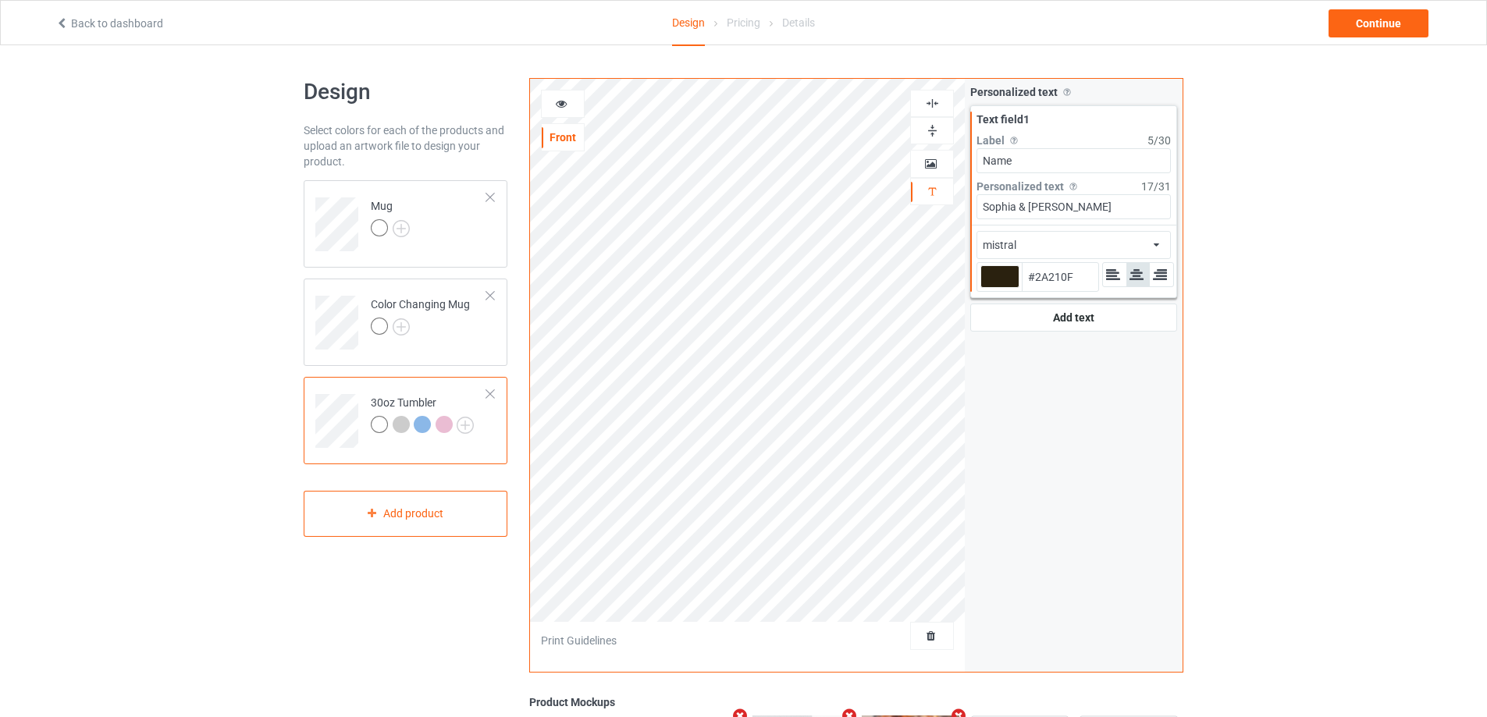
type input "#2a210f"
click at [563, 103] on icon at bounding box center [561, 101] width 13 height 11
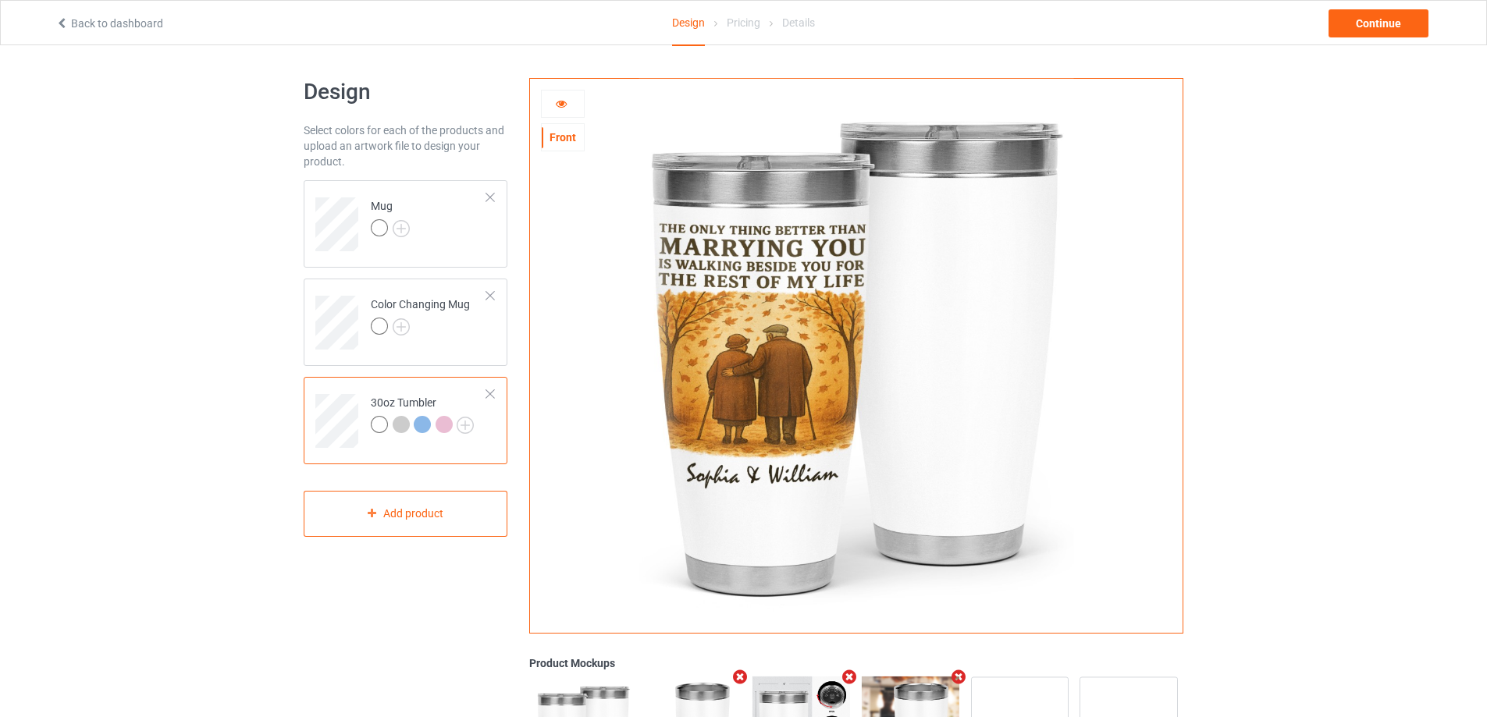
click at [1411, 37] on div "Back to dashboard Design Pricing Details Continue" at bounding box center [743, 23] width 1398 height 44
click at [1406, 31] on div "Continue" at bounding box center [1379, 23] width 100 height 28
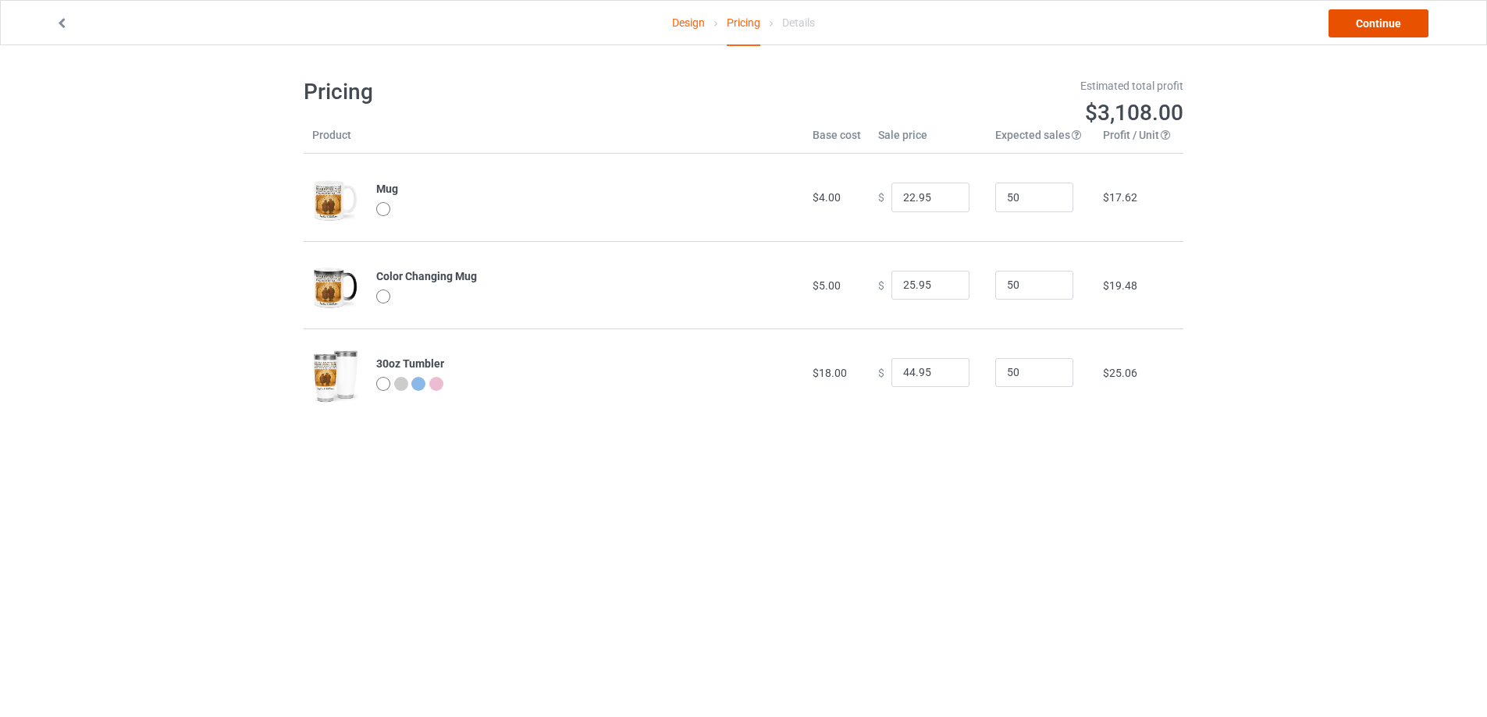
click at [1406, 31] on link "Continue" at bounding box center [1379, 23] width 100 height 28
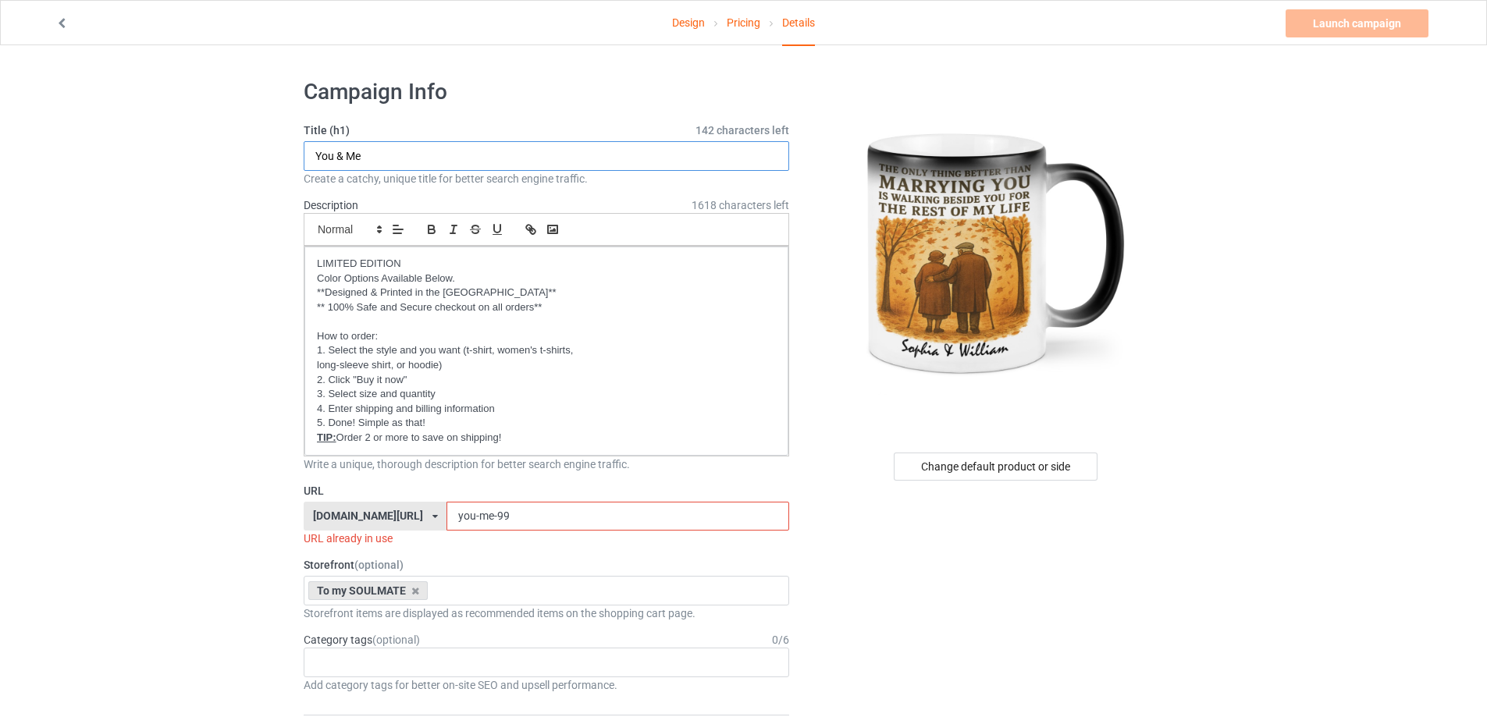
drag, startPoint x: 395, startPoint y: 147, endPoint x: 247, endPoint y: 151, distance: 147.6
click at [509, 524] on input "you-me-99" at bounding box center [618, 517] width 342 height 30
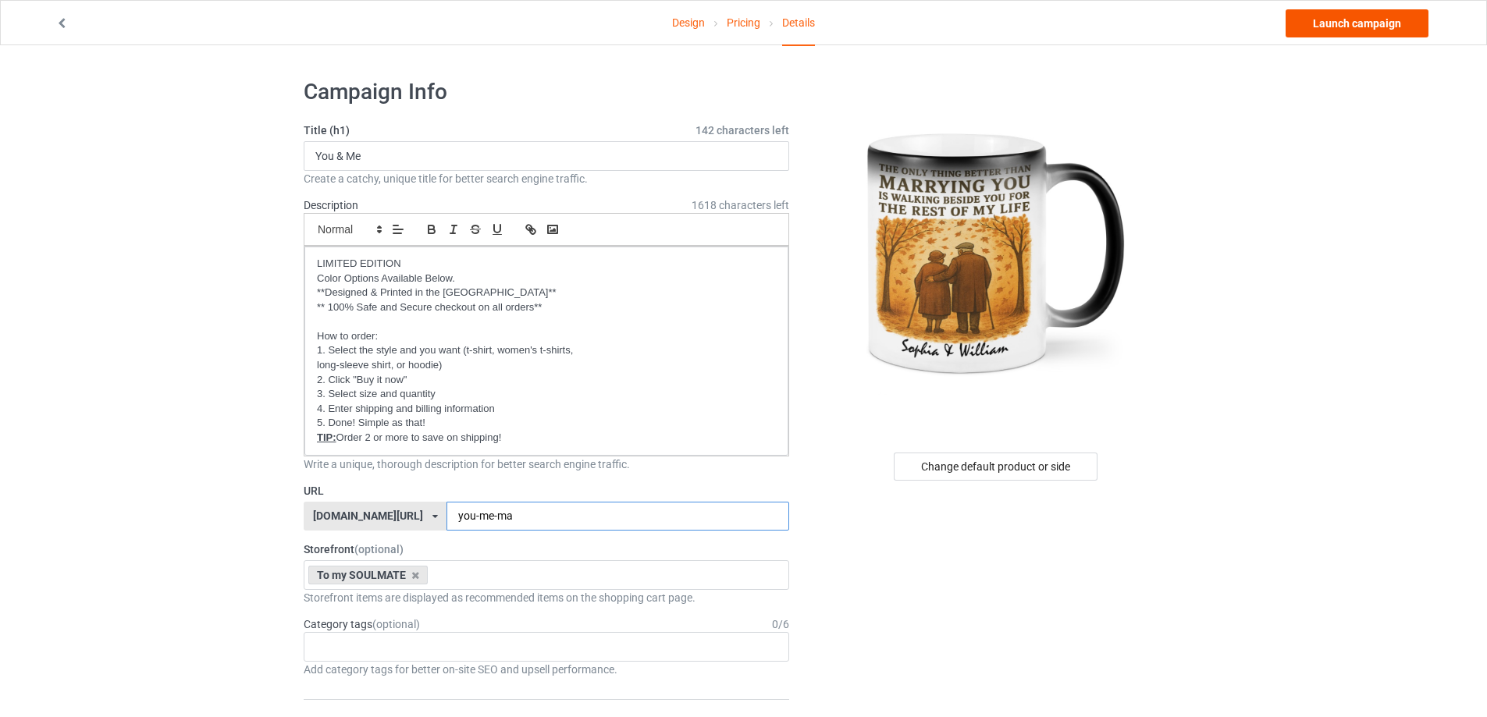
type input "you-me-ma"
click at [1356, 27] on link "Launch campaign" at bounding box center [1357, 23] width 143 height 28
